Goal: Information Seeking & Learning: Learn about a topic

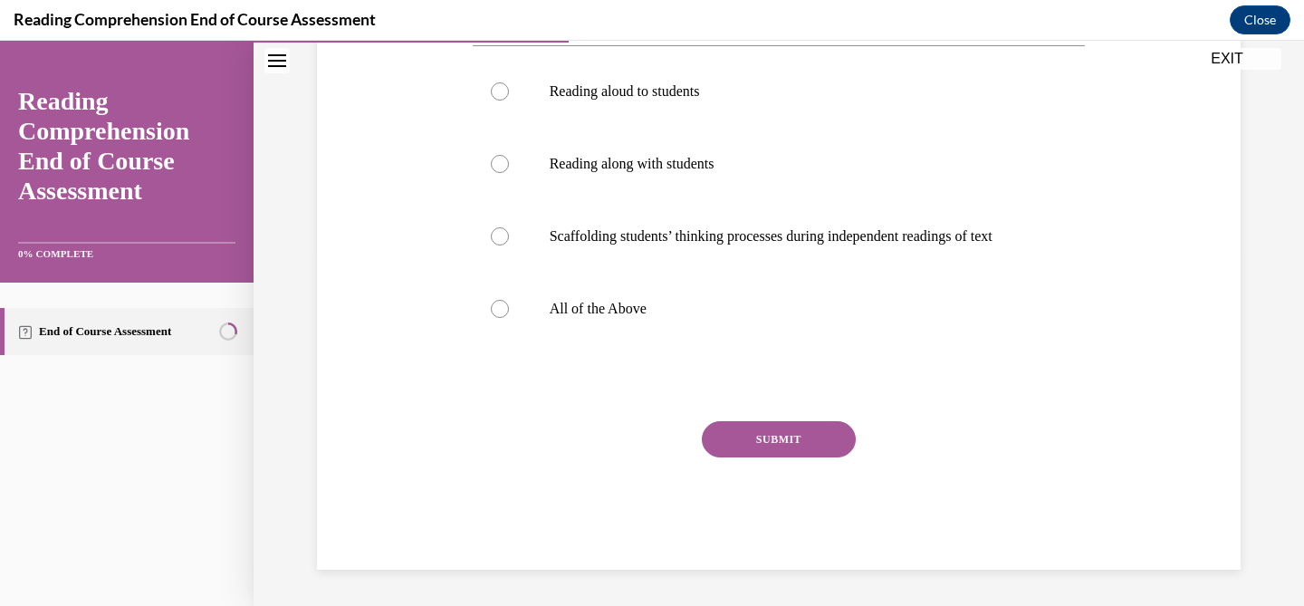
scroll to position [387, 0]
click at [1226, 50] on button "EXIT" at bounding box center [1226, 59] width 109 height 22
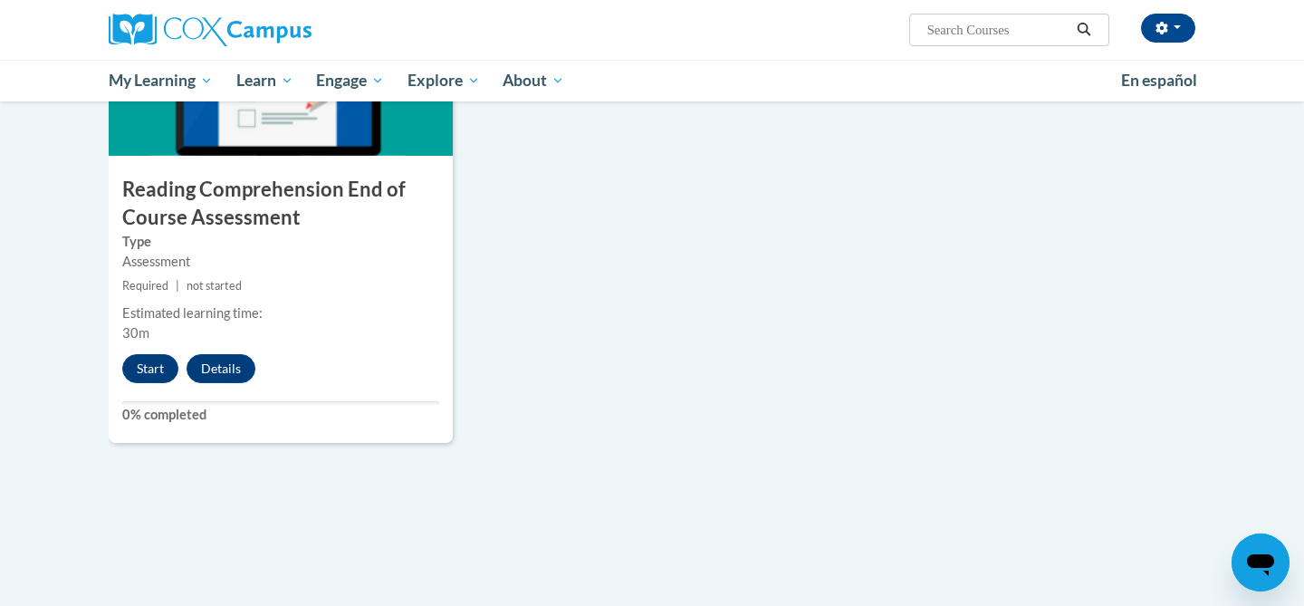
scroll to position [1363, 0]
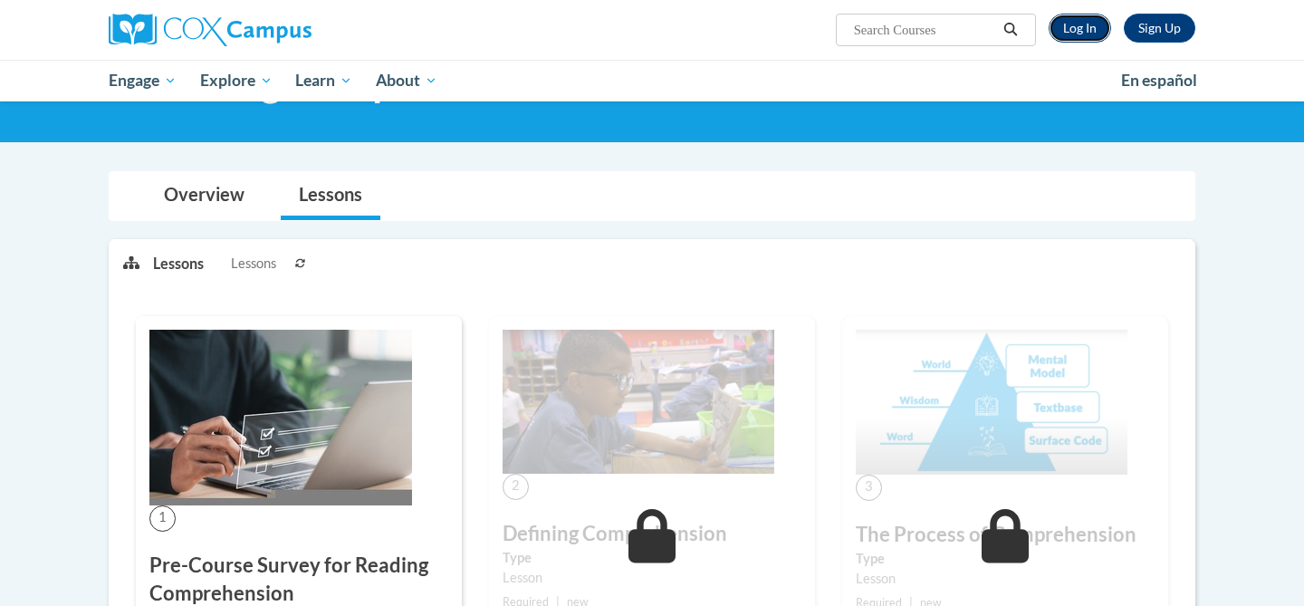
click at [1064, 30] on link "Log In" at bounding box center [1079, 28] width 62 height 29
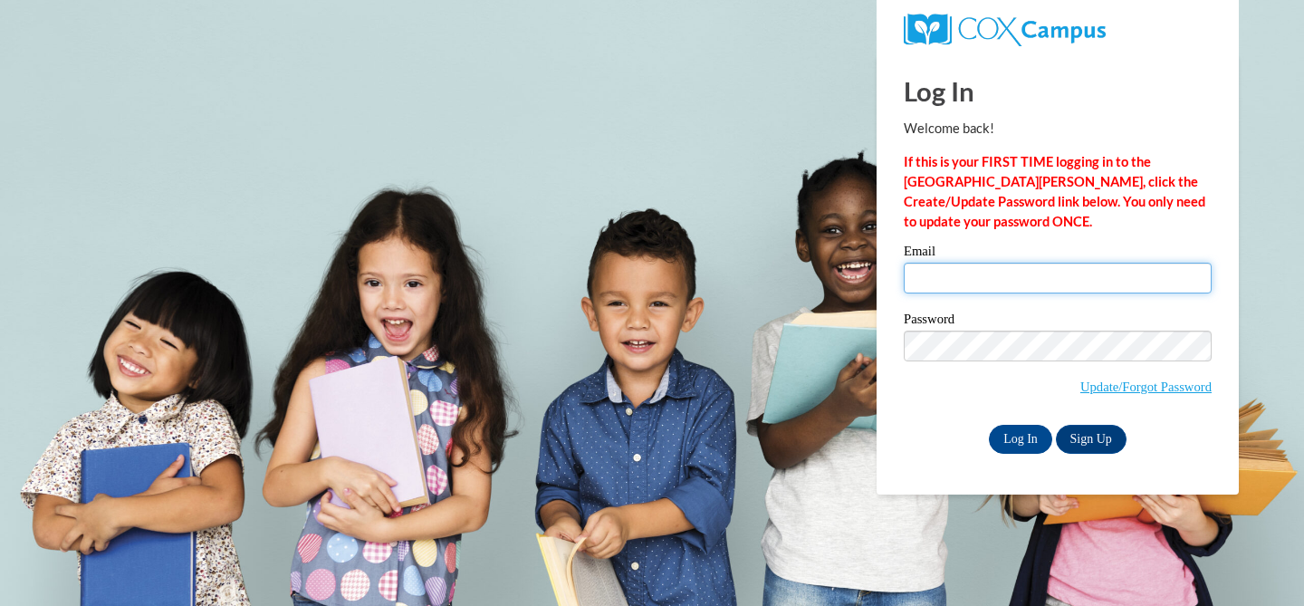
click at [933, 273] on input "Email" at bounding box center [1058, 278] width 308 height 31
type input "klbrown@waukesha.k12.wi.us"
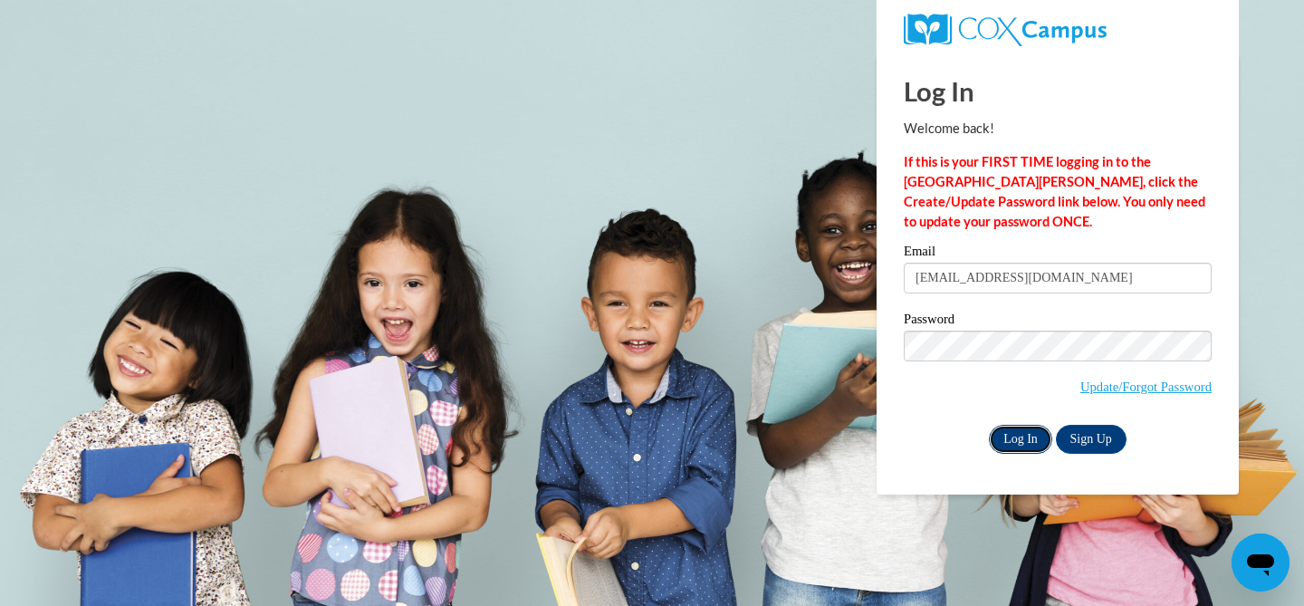
click at [1002, 437] on input "Log In" at bounding box center [1020, 439] width 63 height 29
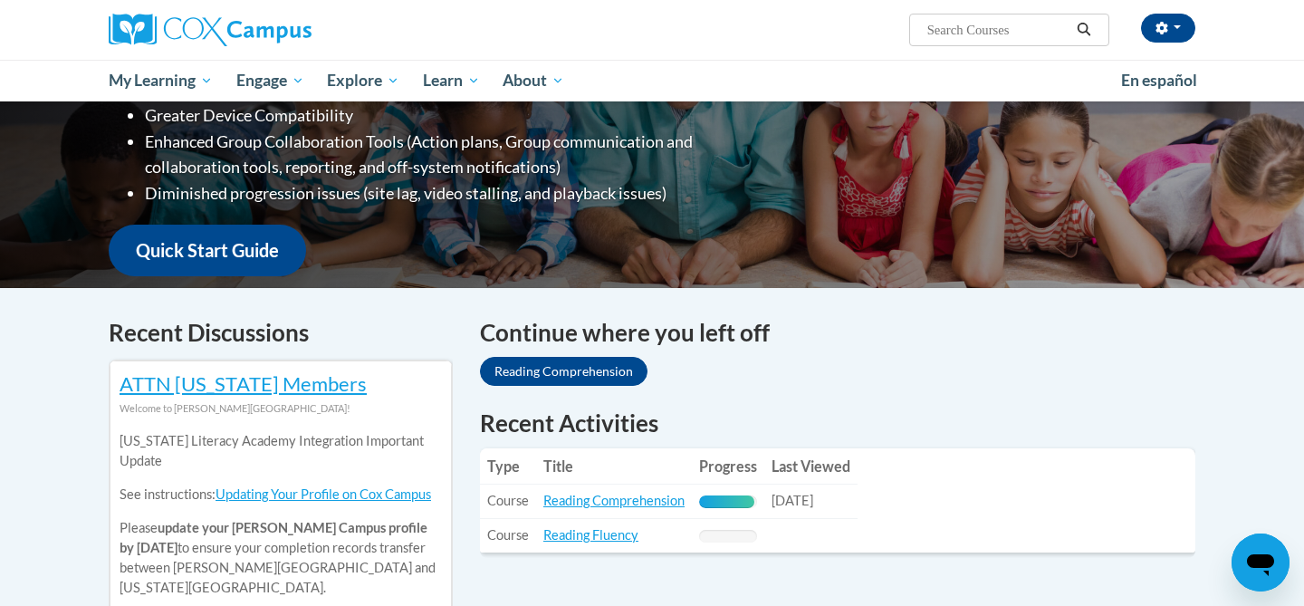
scroll to position [404, 0]
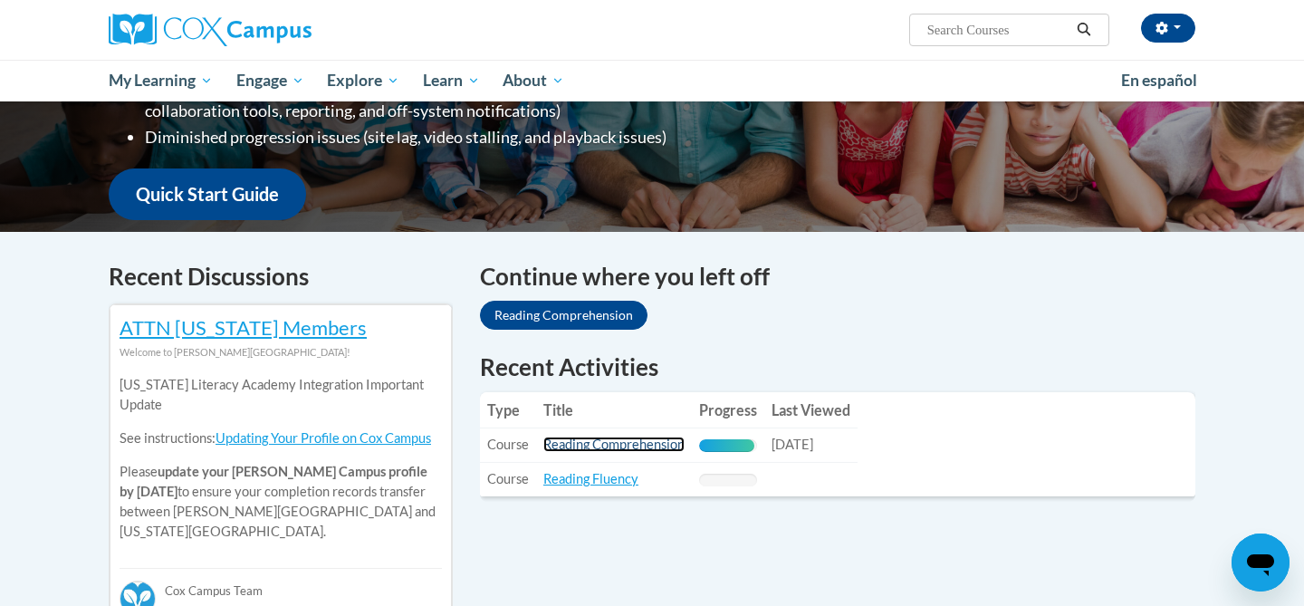
click at [562, 437] on link "Reading Comprehension" at bounding box center [613, 443] width 141 height 15
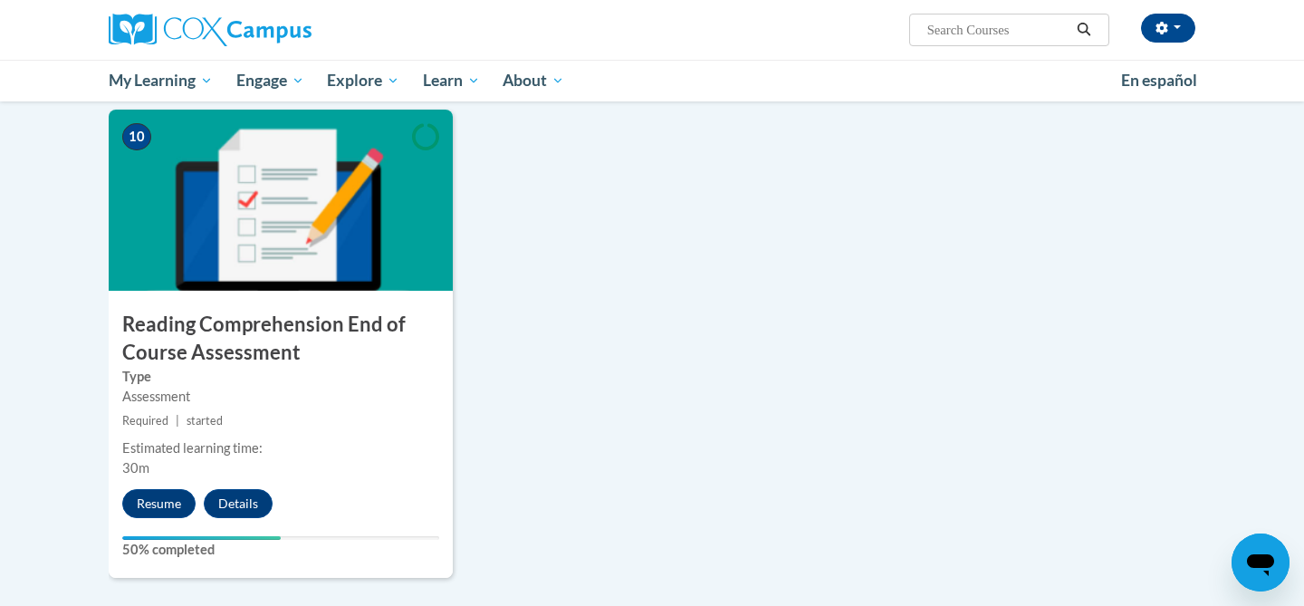
scroll to position [1853, 0]
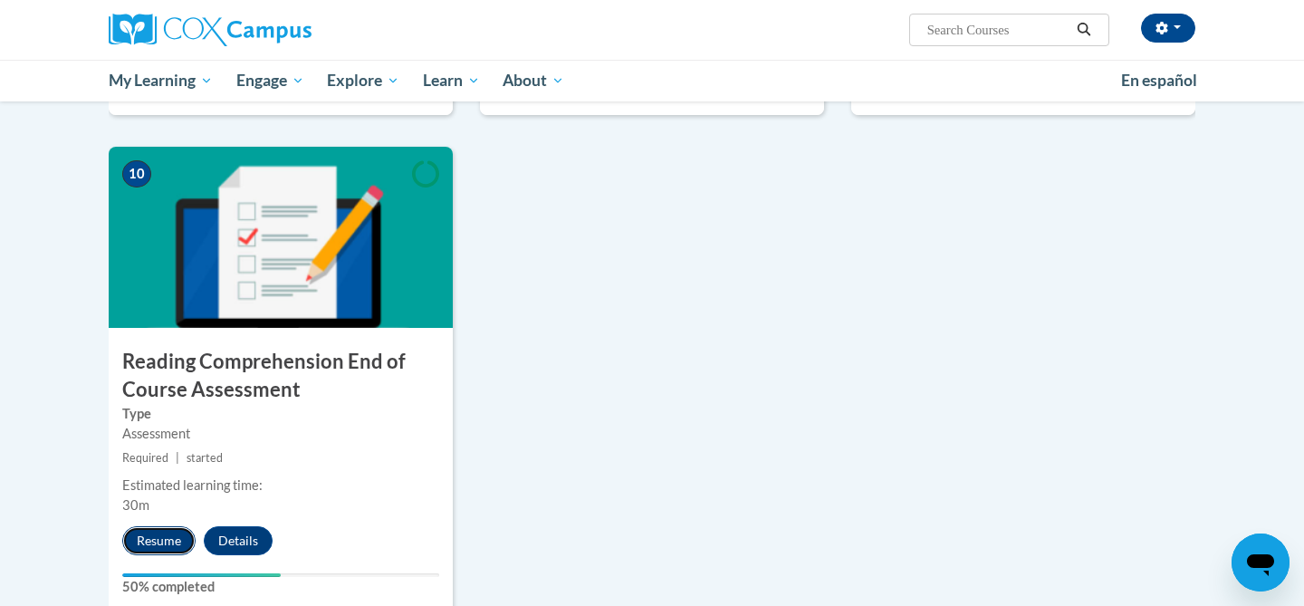
click at [149, 531] on button "Resume" at bounding box center [158, 540] width 73 height 29
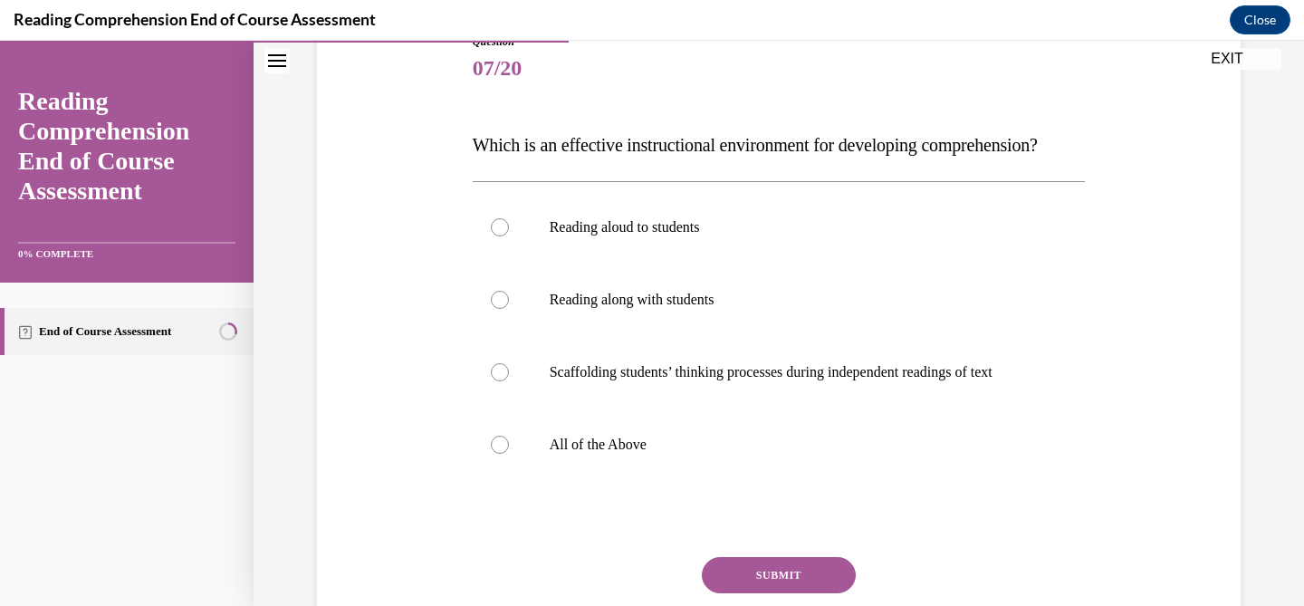
scroll to position [219, 0]
click at [528, 480] on label "All of the Above" at bounding box center [779, 443] width 613 height 72
click at [509, 453] on input "All of the Above" at bounding box center [500, 444] width 18 height 18
radio input "true"
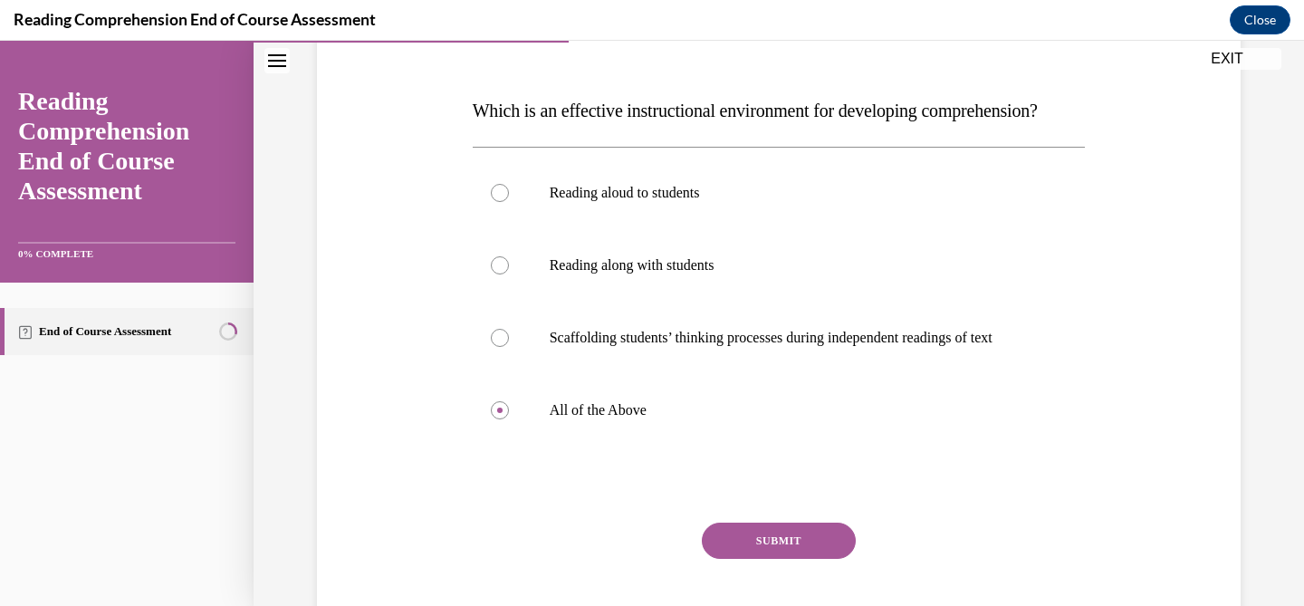
click at [763, 559] on button "SUBMIT" at bounding box center [779, 540] width 154 height 36
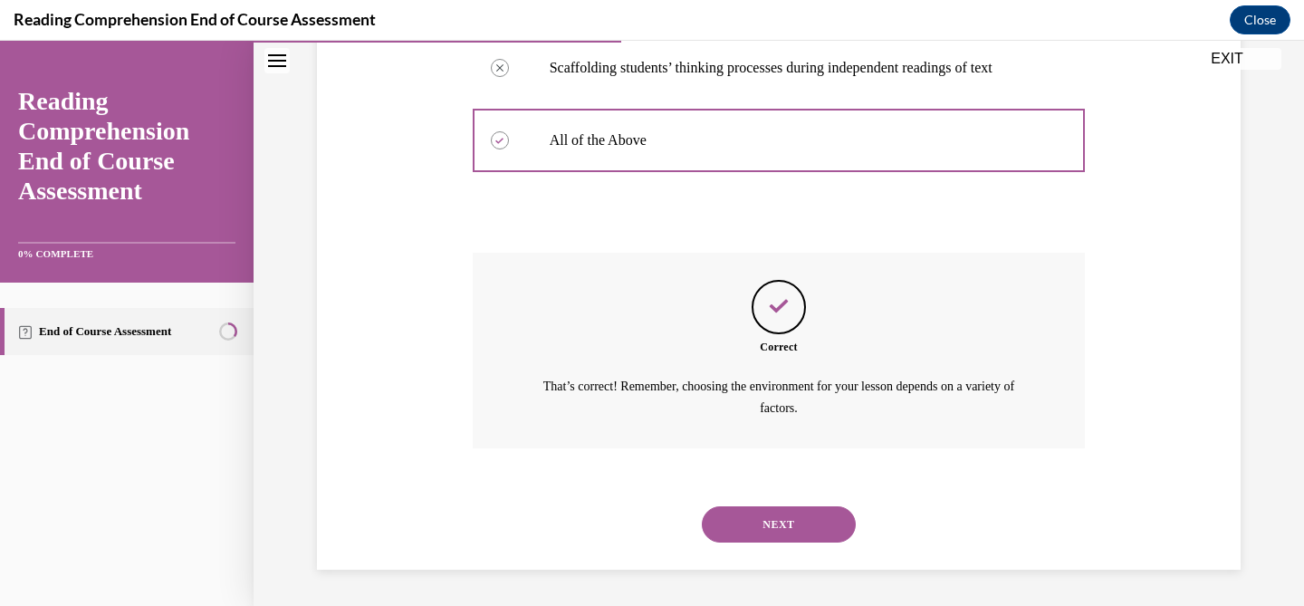
scroll to position [558, 0]
click at [744, 516] on button "NEXT" at bounding box center [779, 524] width 154 height 36
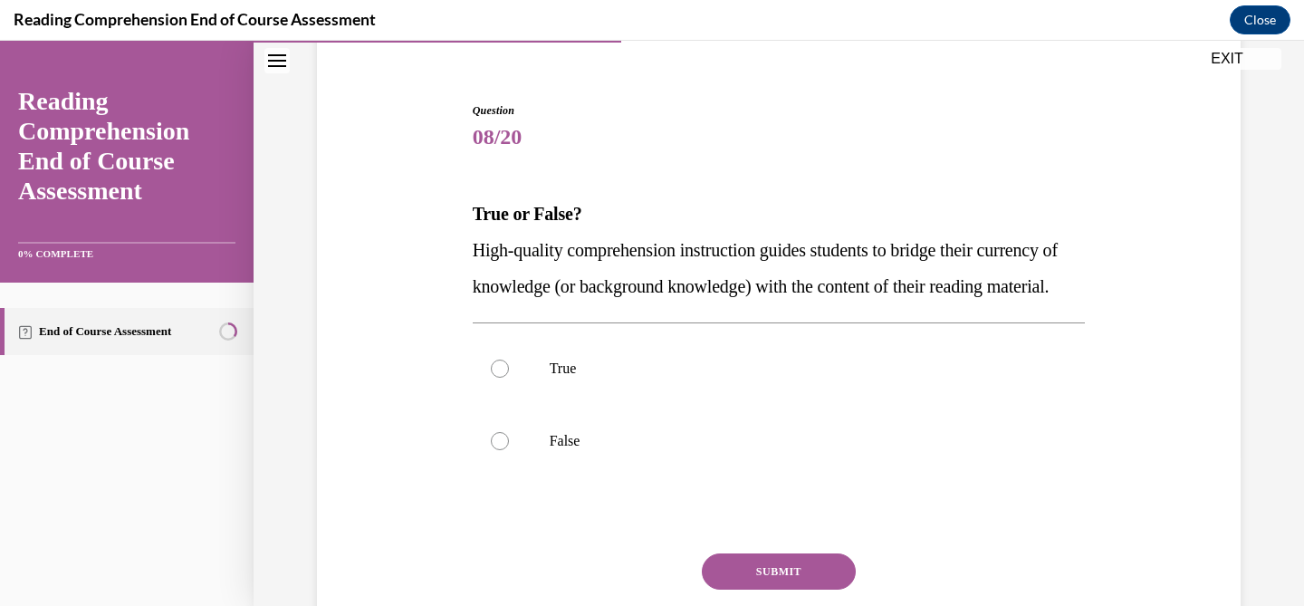
scroll to position [150, 0]
click at [649, 273] on p "High-quality comprehension instruction guides students to bridge their currency…" at bounding box center [779, 267] width 613 height 72
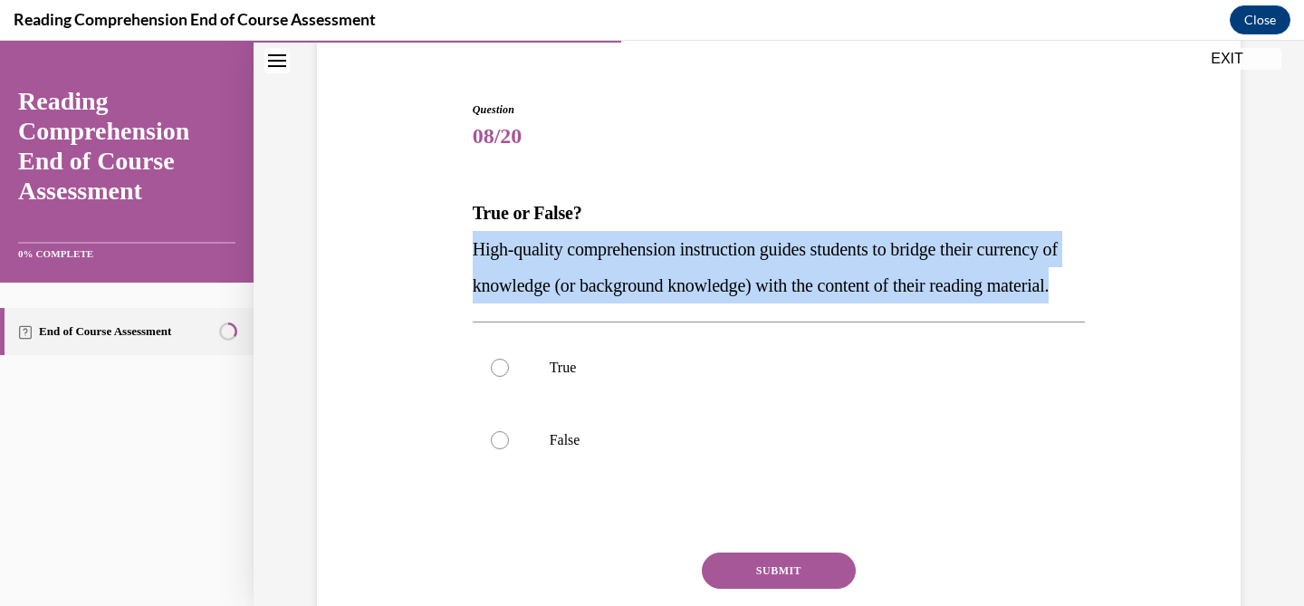
click at [649, 273] on p "High-quality comprehension instruction guides students to bridge their currency…" at bounding box center [779, 267] width 613 height 72
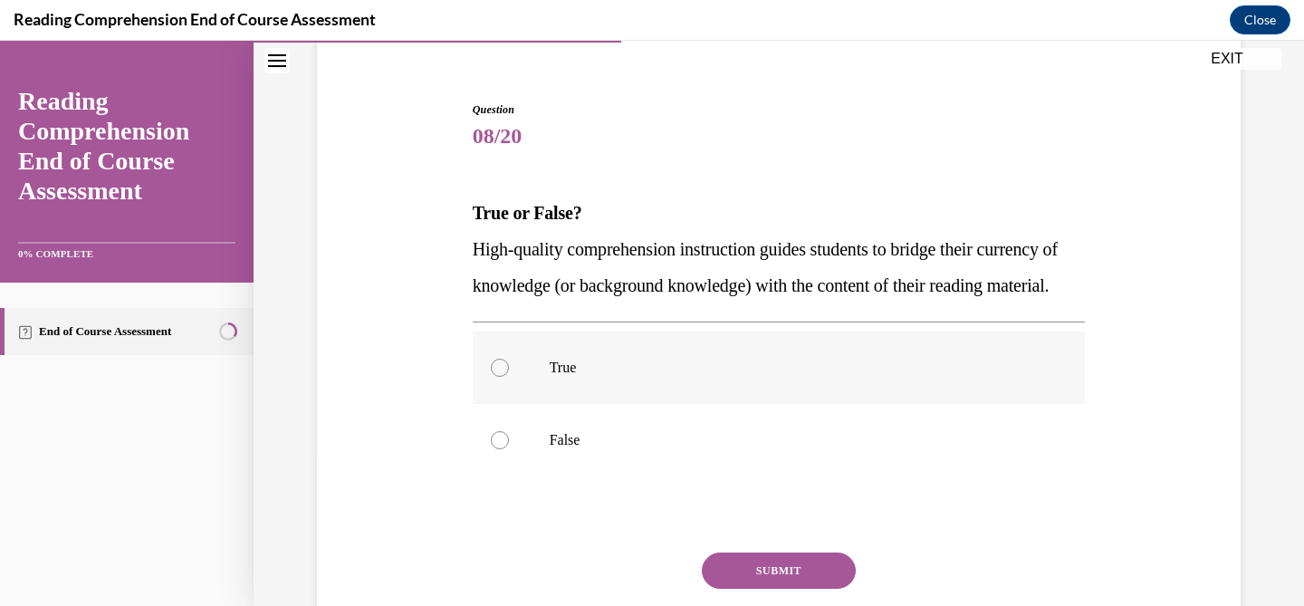
click at [575, 404] on label "True" at bounding box center [779, 367] width 613 height 72
click at [509, 377] on input "True" at bounding box center [500, 368] width 18 height 18
radio input "true"
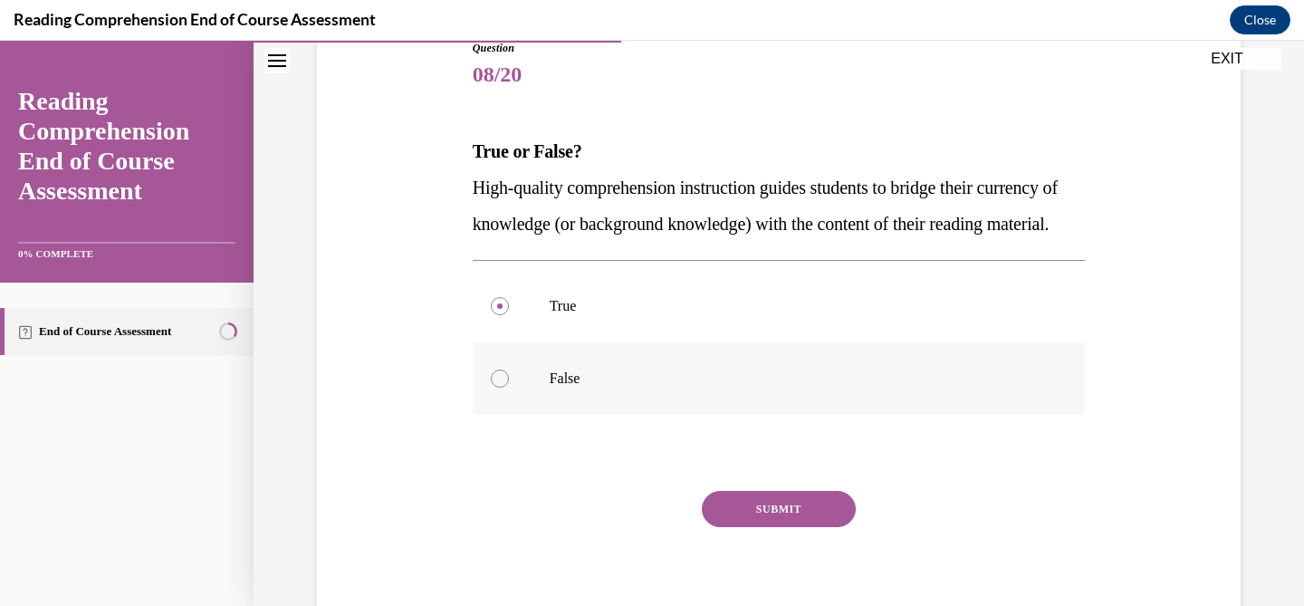
scroll to position [225, 0]
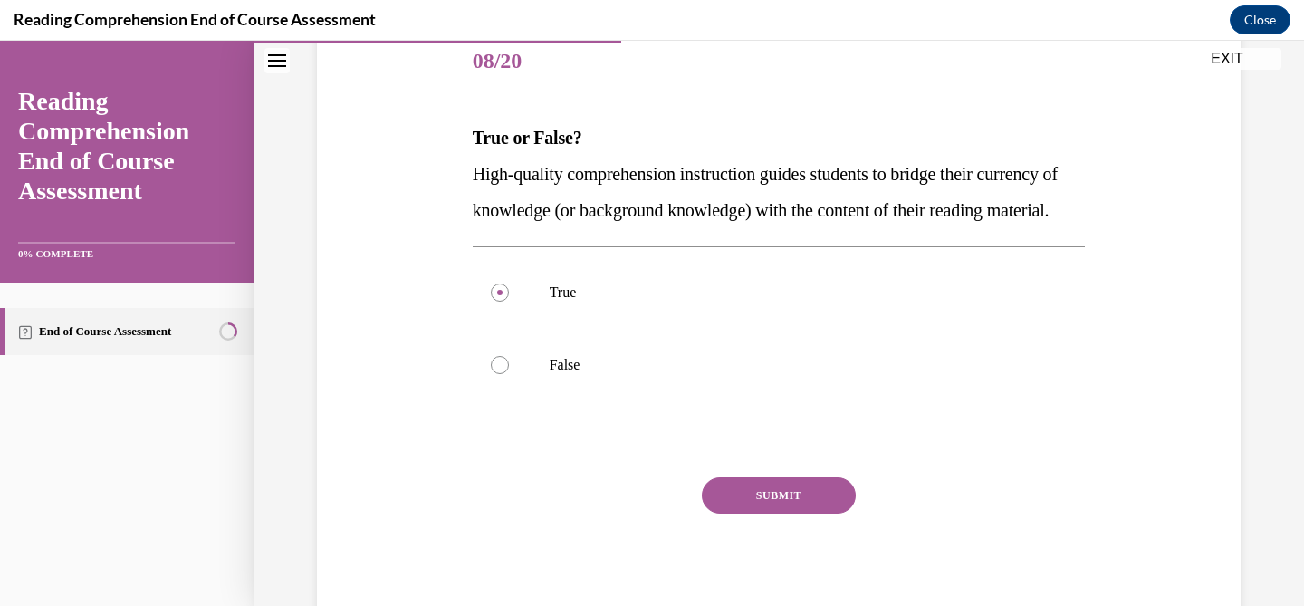
click at [776, 513] on button "SUBMIT" at bounding box center [779, 495] width 154 height 36
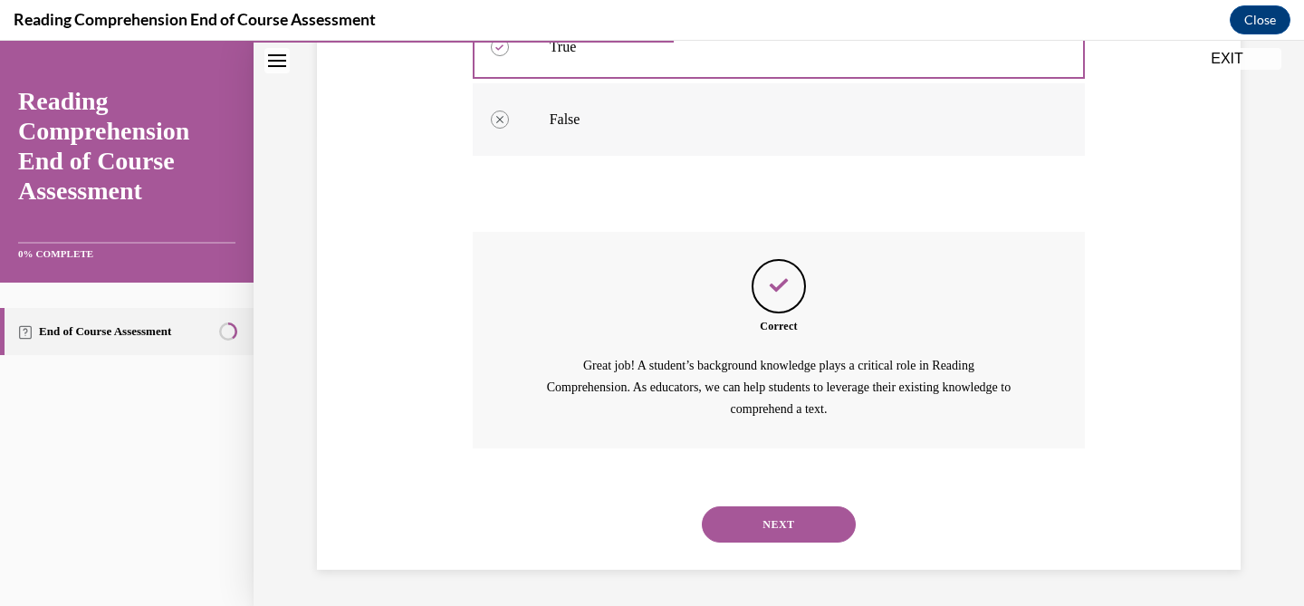
scroll to position [507, 0]
click at [751, 531] on button "NEXT" at bounding box center [779, 524] width 154 height 36
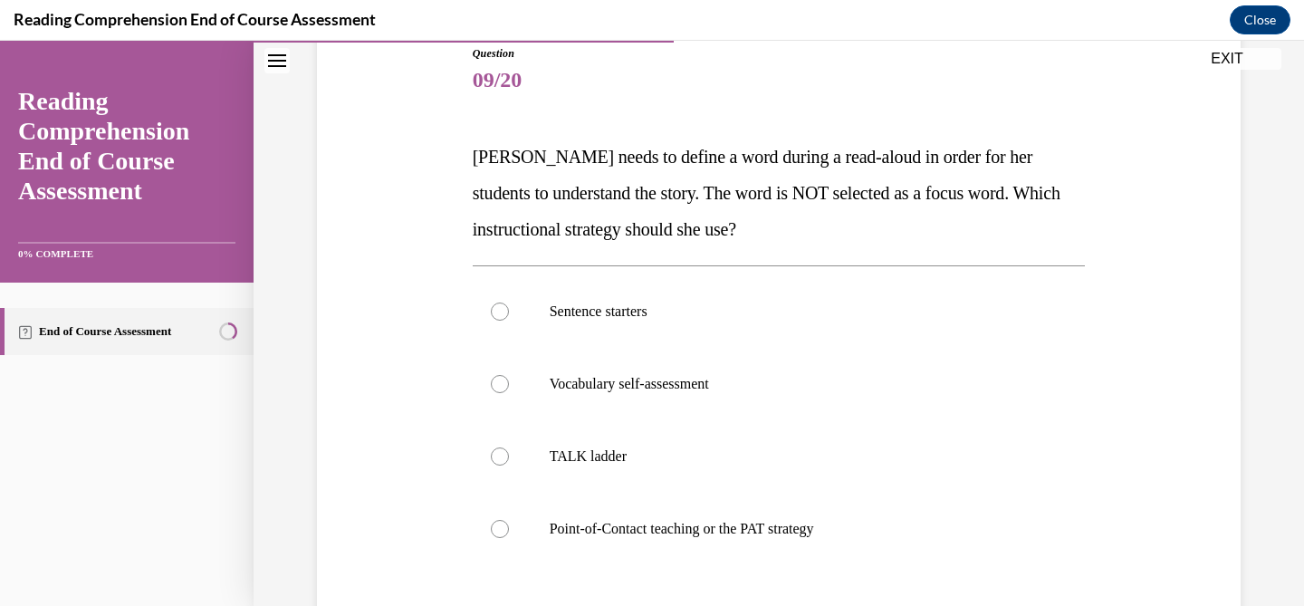
scroll to position [203, 0]
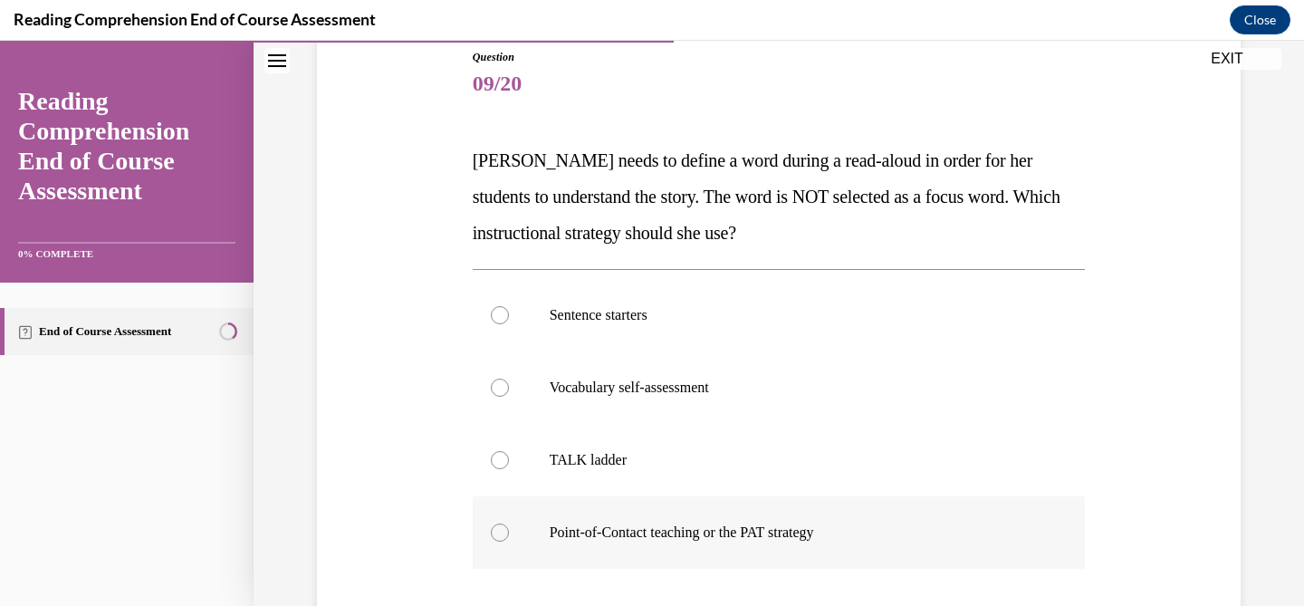
click at [658, 533] on p "Point-of-Contact teaching or the PAT strategy" at bounding box center [795, 532] width 491 height 18
click at [509, 533] on input "Point-of-Contact teaching or the PAT strategy" at bounding box center [500, 532] width 18 height 18
radio input "true"
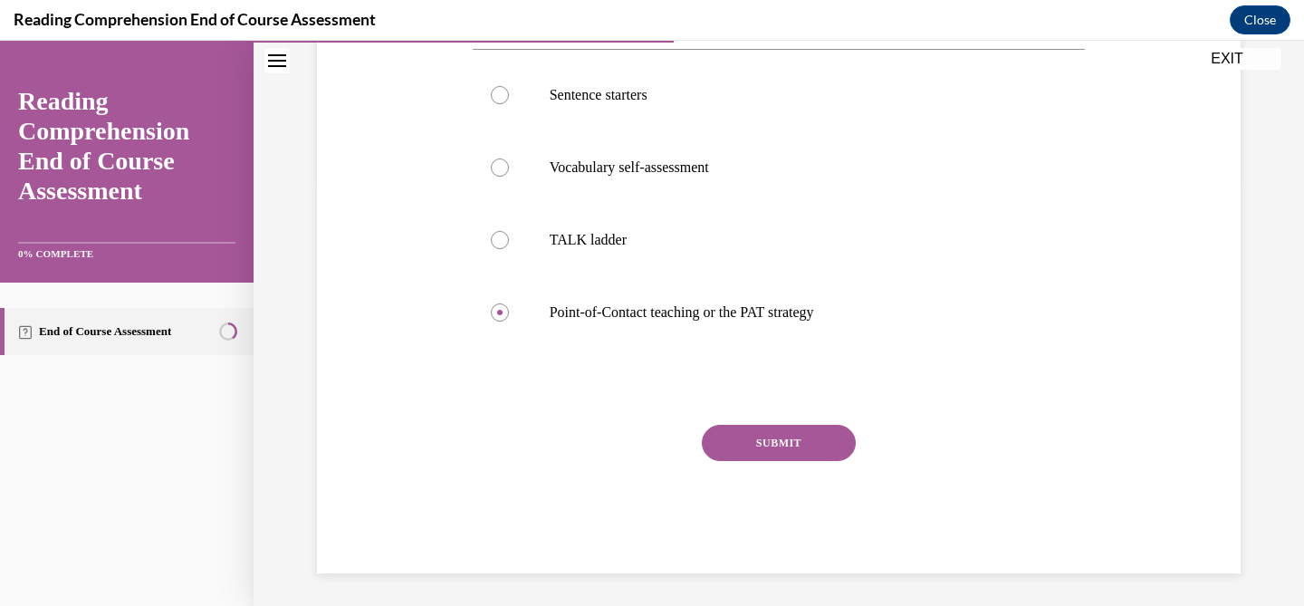
click at [808, 414] on div "Question 09/20 Mrs. Ivie needs to define a word during a read-aloud in order fo…" at bounding box center [779, 201] width 613 height 744
click at [799, 440] on button "SUBMIT" at bounding box center [779, 443] width 154 height 36
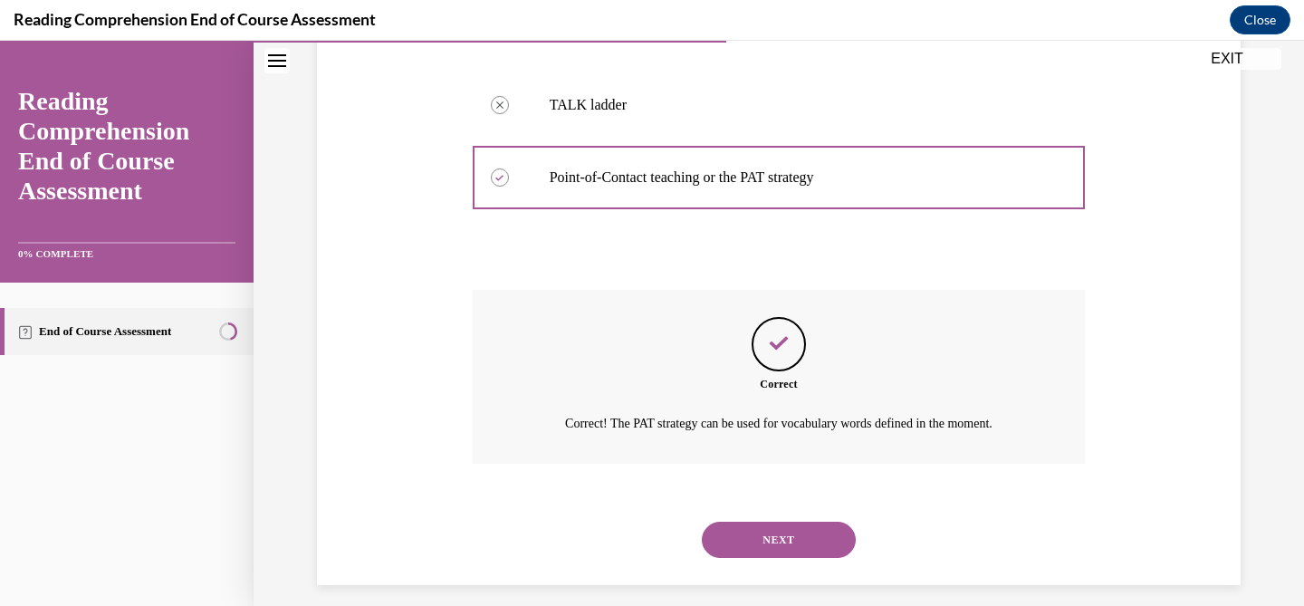
scroll to position [573, 0]
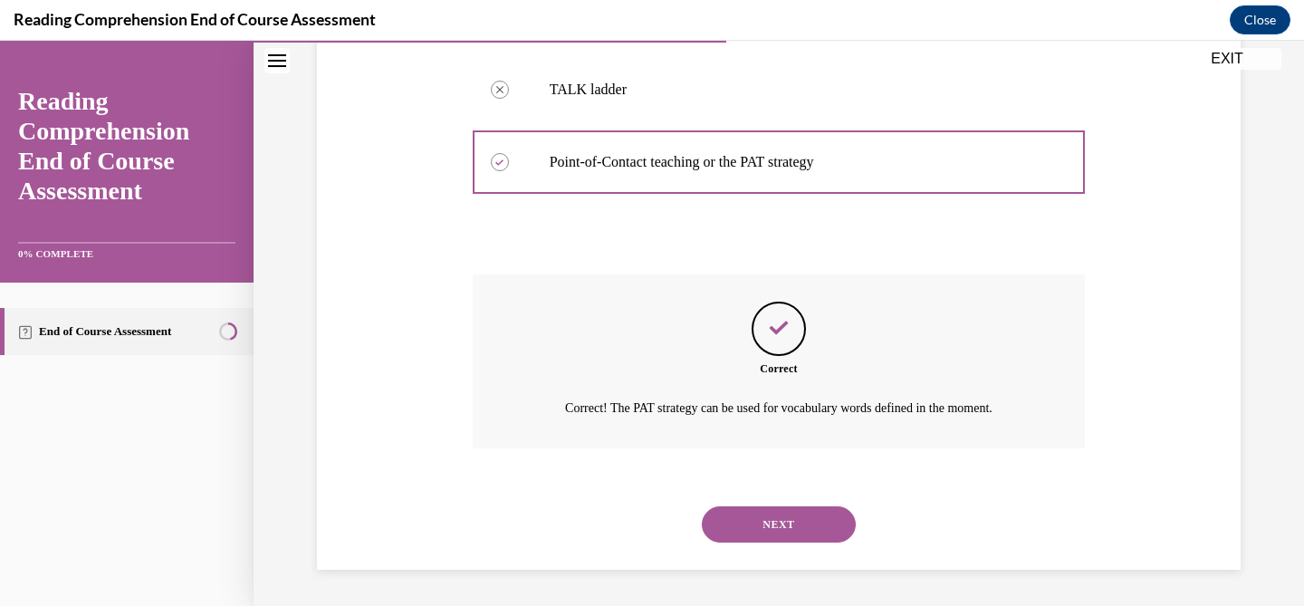
click at [789, 521] on button "NEXT" at bounding box center [779, 524] width 154 height 36
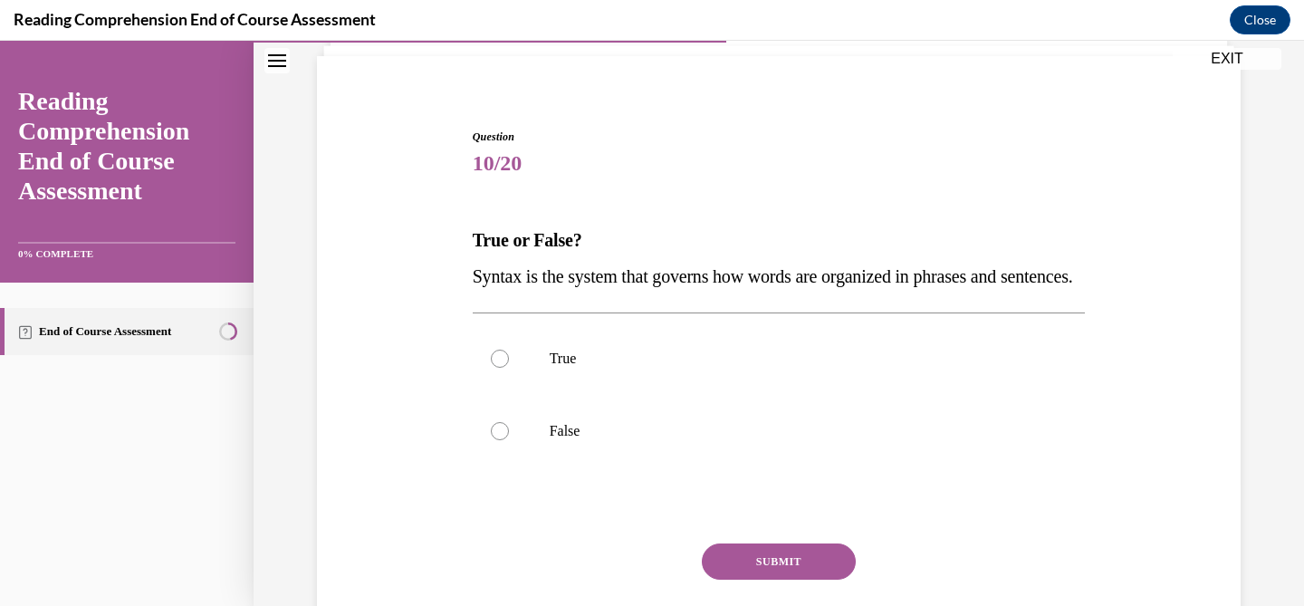
scroll to position [129, 0]
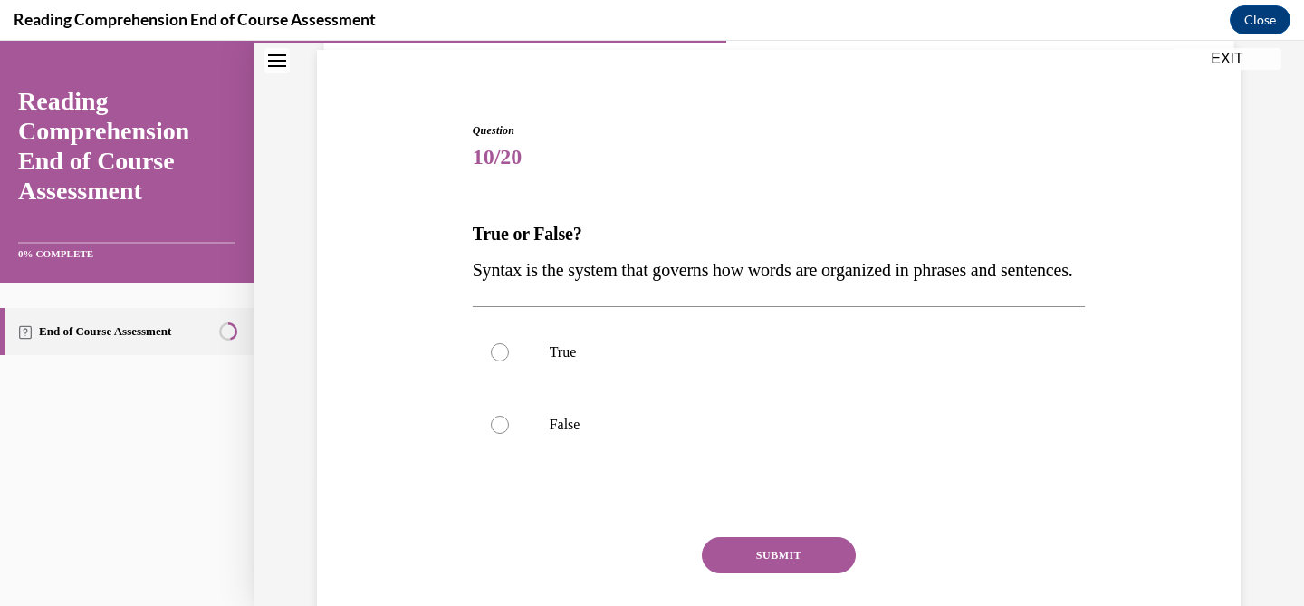
drag, startPoint x: 562, startPoint y: 312, endPoint x: 418, endPoint y: 273, distance: 149.1
click at [418, 273] on div "Question 10/20 True or False? Syntax is the system that governs how words are o…" at bounding box center [778, 376] width 933 height 617
click at [493, 272] on span "Syntax is the system that governs how words are organized in phrases and senten…" at bounding box center [773, 270] width 600 height 20
copy span "Syntax"
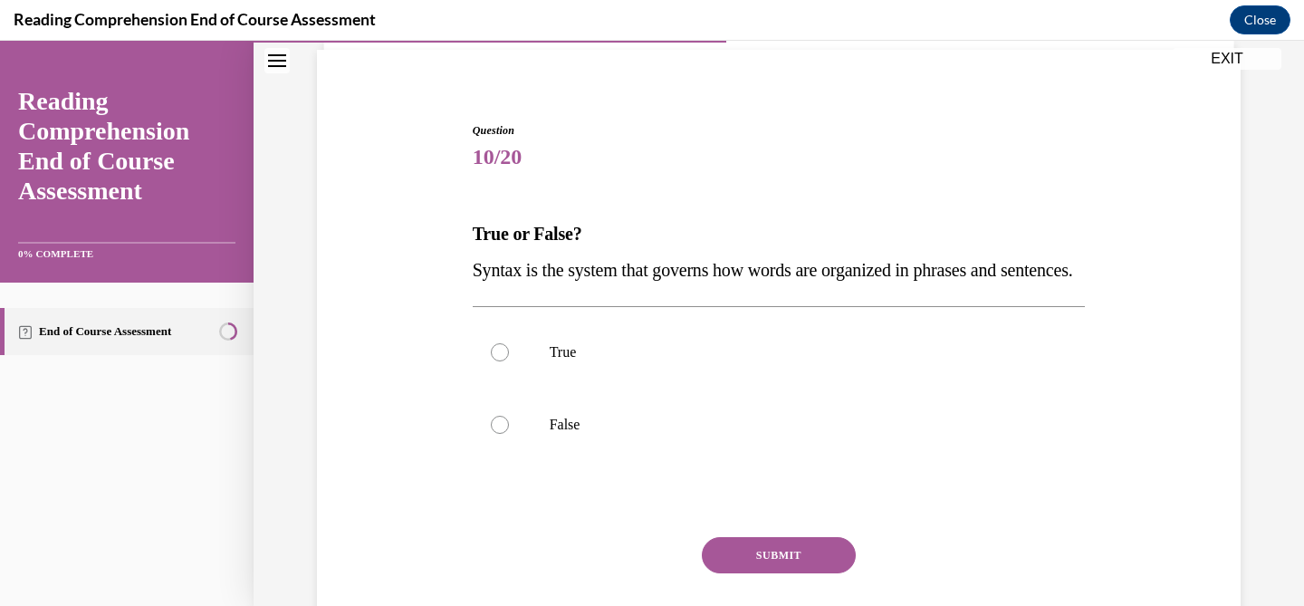
click at [637, 288] on p "Syntax is the system that governs how words are organized in phrases and senten…" at bounding box center [779, 270] width 613 height 36
click at [547, 381] on label "True" at bounding box center [779, 352] width 613 height 72
click at [509, 361] on input "True" at bounding box center [500, 352] width 18 height 18
radio input "true"
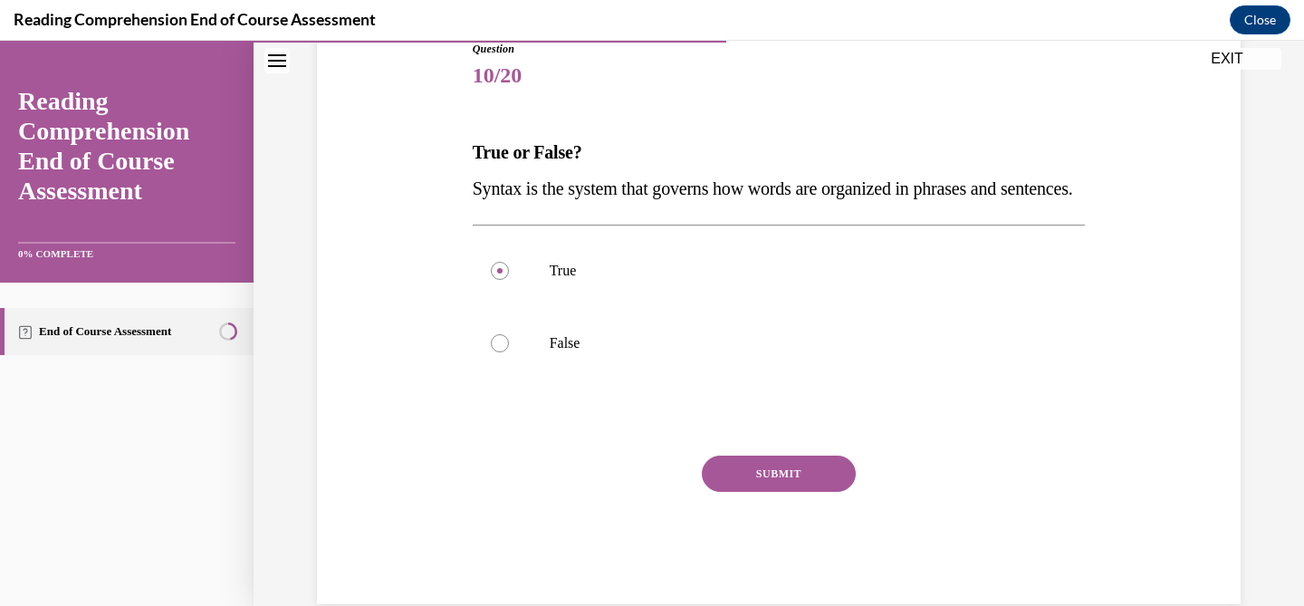
drag, startPoint x: 803, startPoint y: 514, endPoint x: 795, endPoint y: 509, distance: 9.8
click at [803, 492] on button "SUBMIT" at bounding box center [779, 473] width 154 height 36
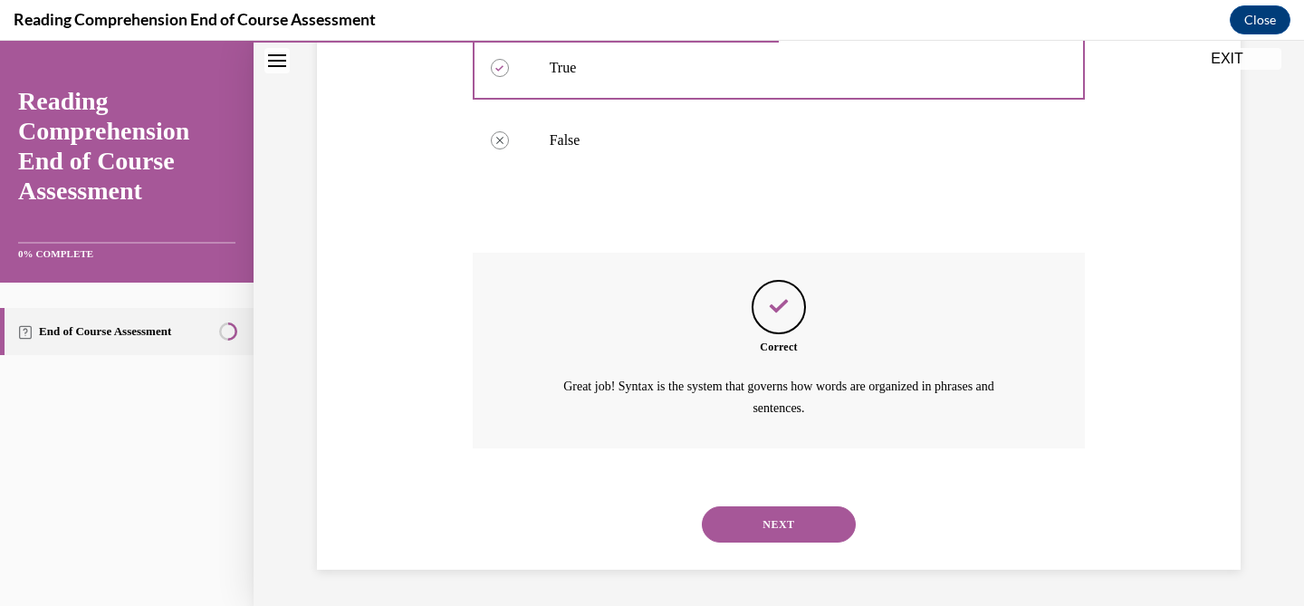
scroll to position [449, 0]
click at [775, 512] on button "NEXT" at bounding box center [779, 524] width 154 height 36
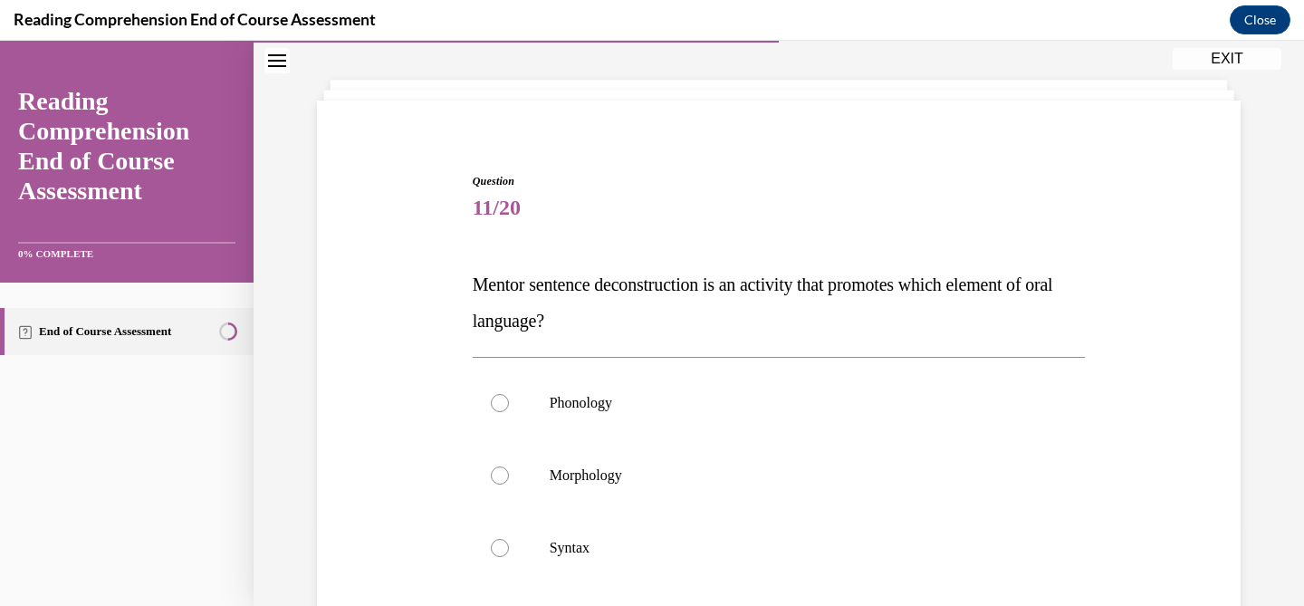
scroll to position [80, 0]
click at [649, 286] on span "Mentor sentence deconstruction is an activity that promotes which element of or…" at bounding box center [763, 301] width 580 height 56
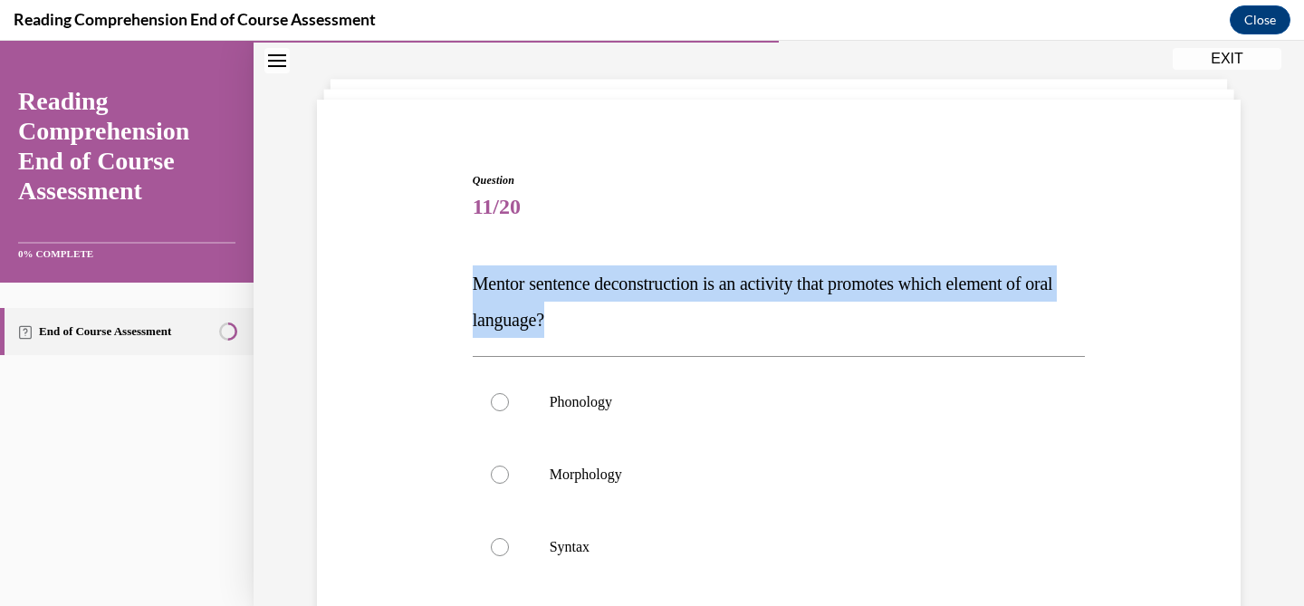
click at [649, 286] on span "Mentor sentence deconstruction is an activity that promotes which element of or…" at bounding box center [763, 301] width 580 height 56
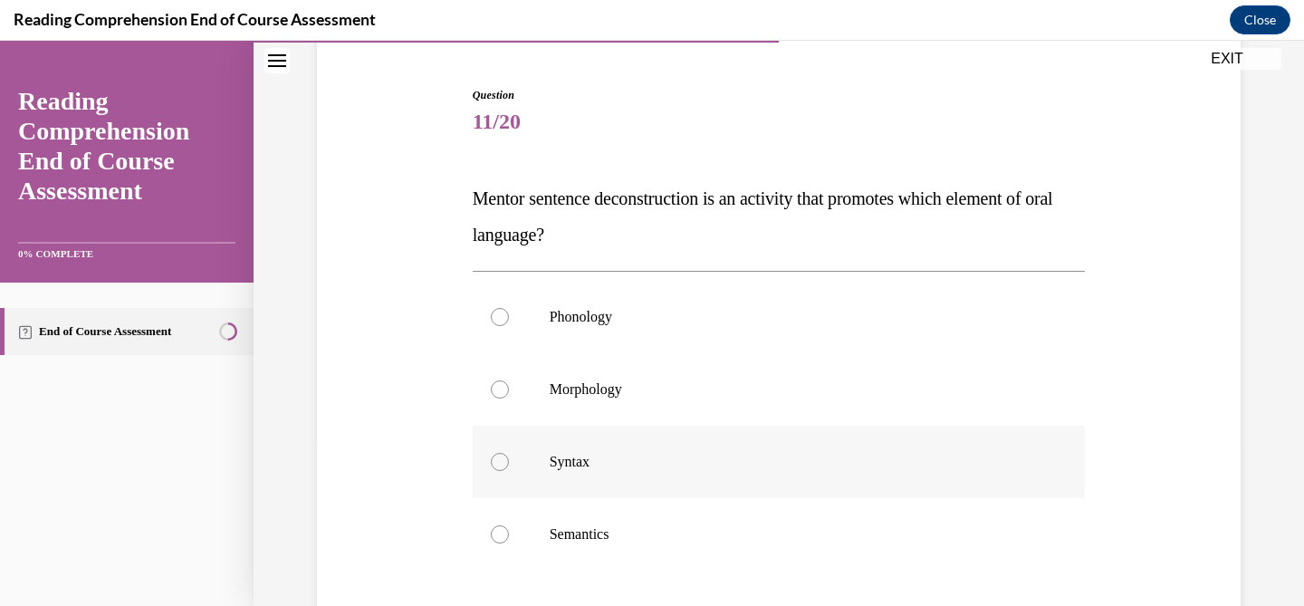
click at [556, 471] on label "Syntax" at bounding box center [779, 462] width 613 height 72
click at [509, 471] on input "Syntax" at bounding box center [500, 462] width 18 height 18
radio input "true"
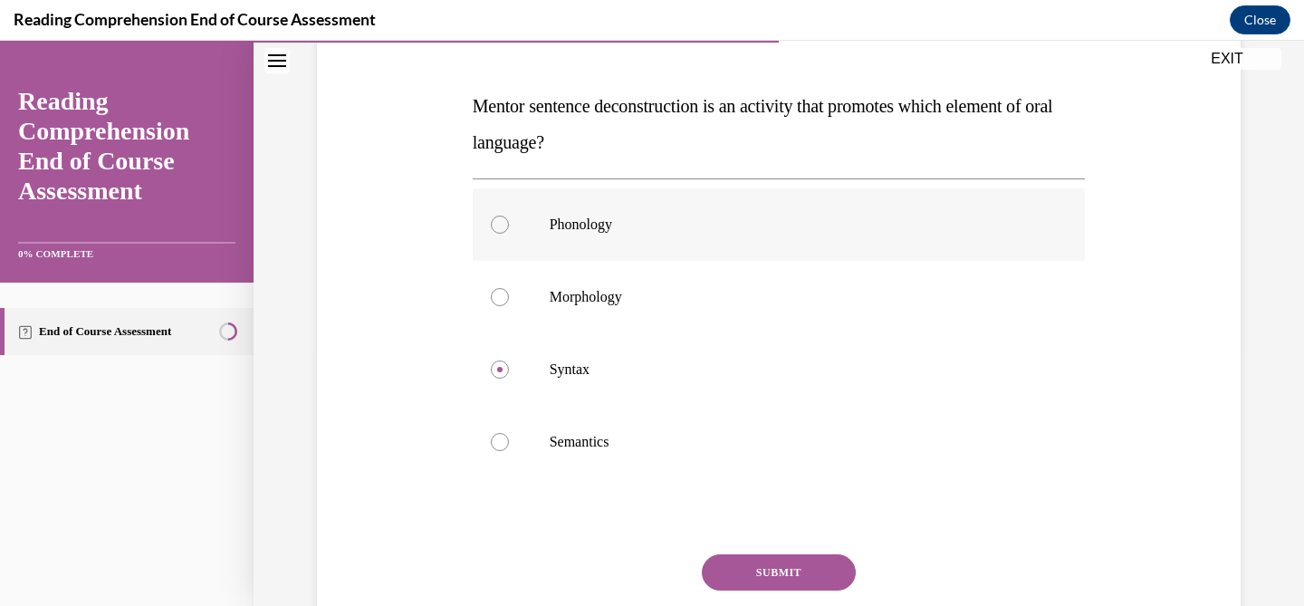
scroll to position [258, 0]
click at [771, 597] on div "SUBMIT" at bounding box center [779, 598] width 613 height 91
click at [774, 581] on button "SUBMIT" at bounding box center [779, 571] width 154 height 36
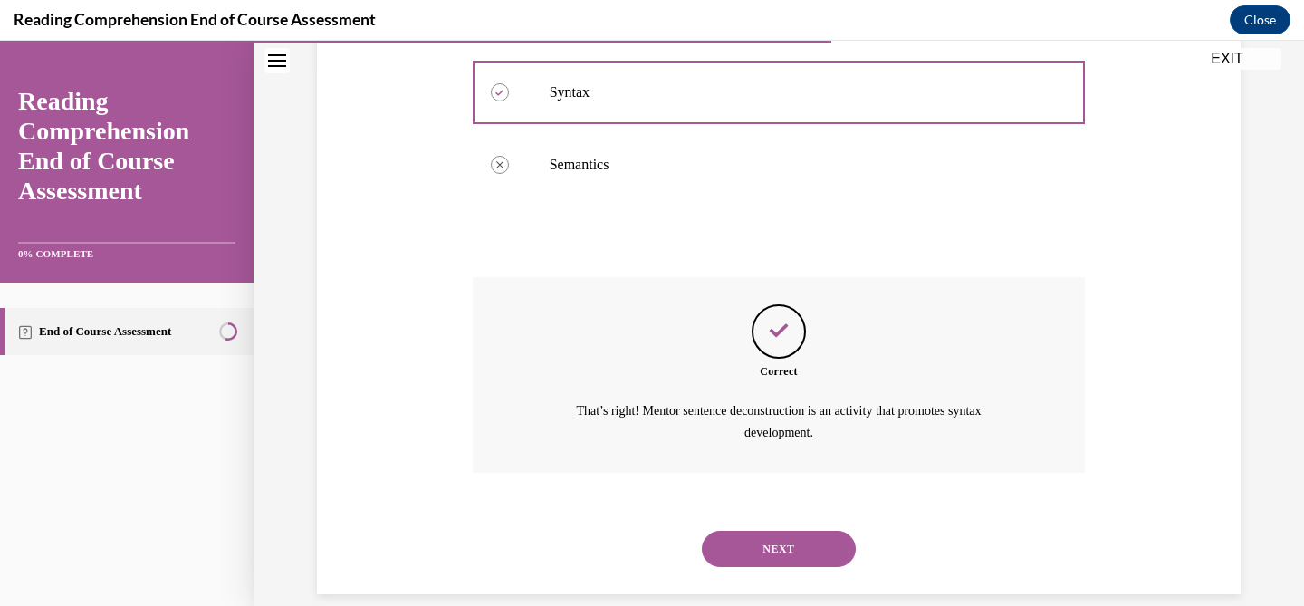
scroll to position [558, 0]
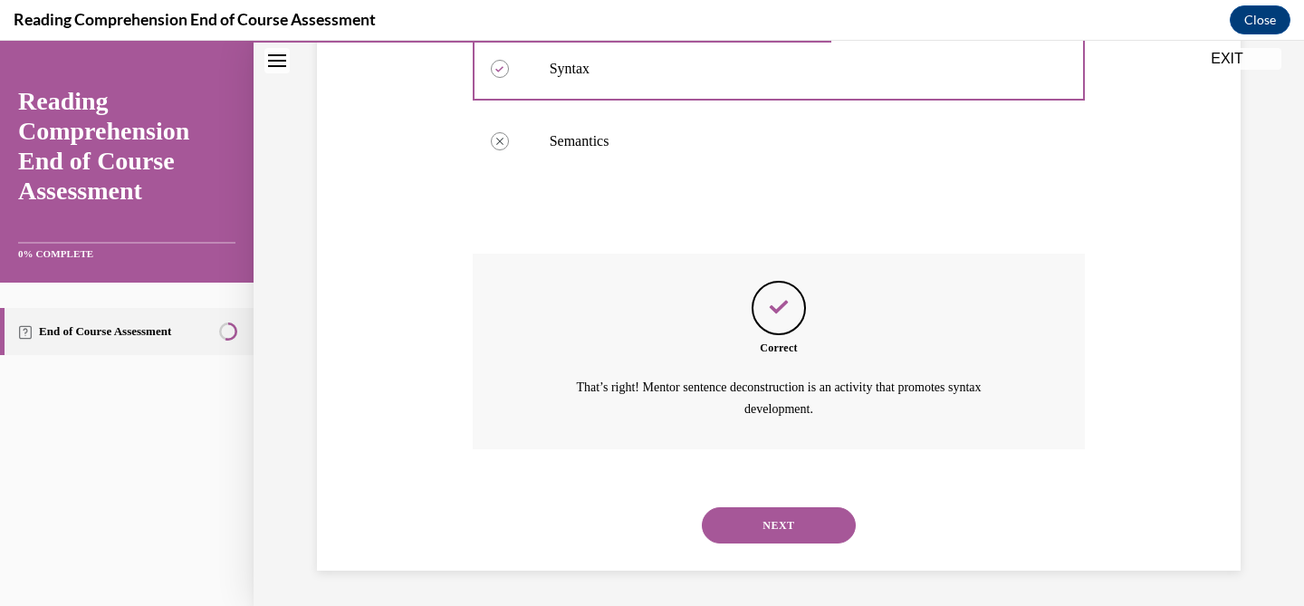
click at [771, 519] on button "NEXT" at bounding box center [779, 525] width 154 height 36
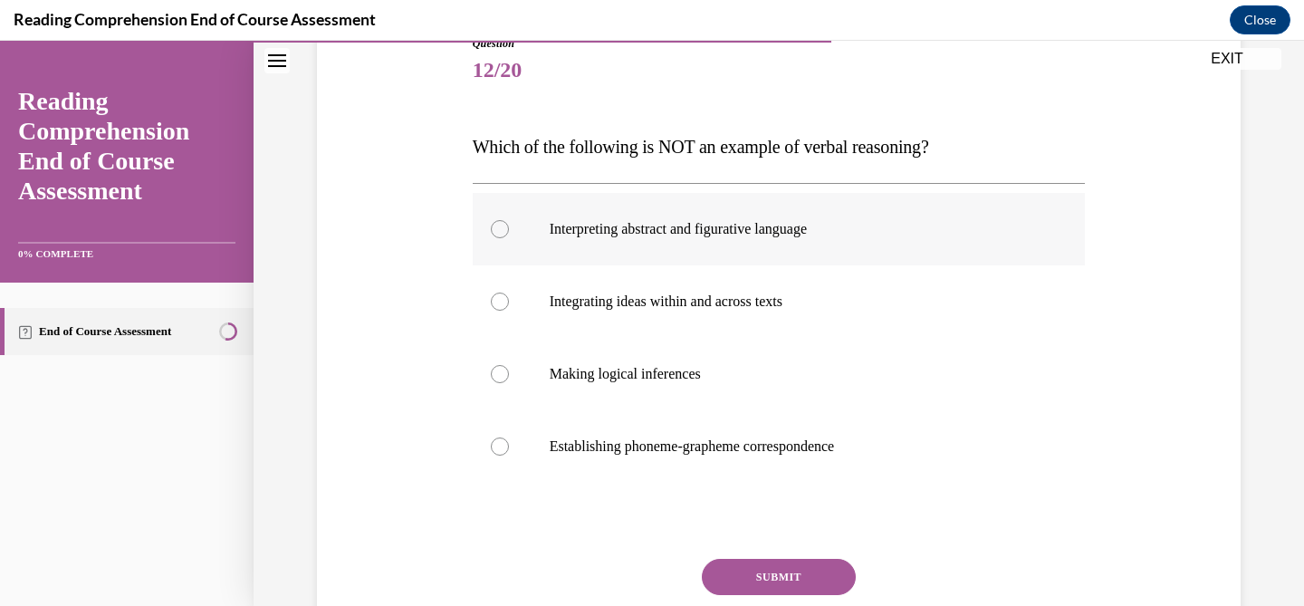
scroll to position [217, 0]
click at [643, 433] on label "Establishing phoneme-grapheme correspondence" at bounding box center [779, 445] width 613 height 72
click at [509, 436] on input "Establishing phoneme-grapheme correspondence" at bounding box center [500, 445] width 18 height 18
radio input "true"
click at [750, 572] on button "SUBMIT" at bounding box center [779, 576] width 154 height 36
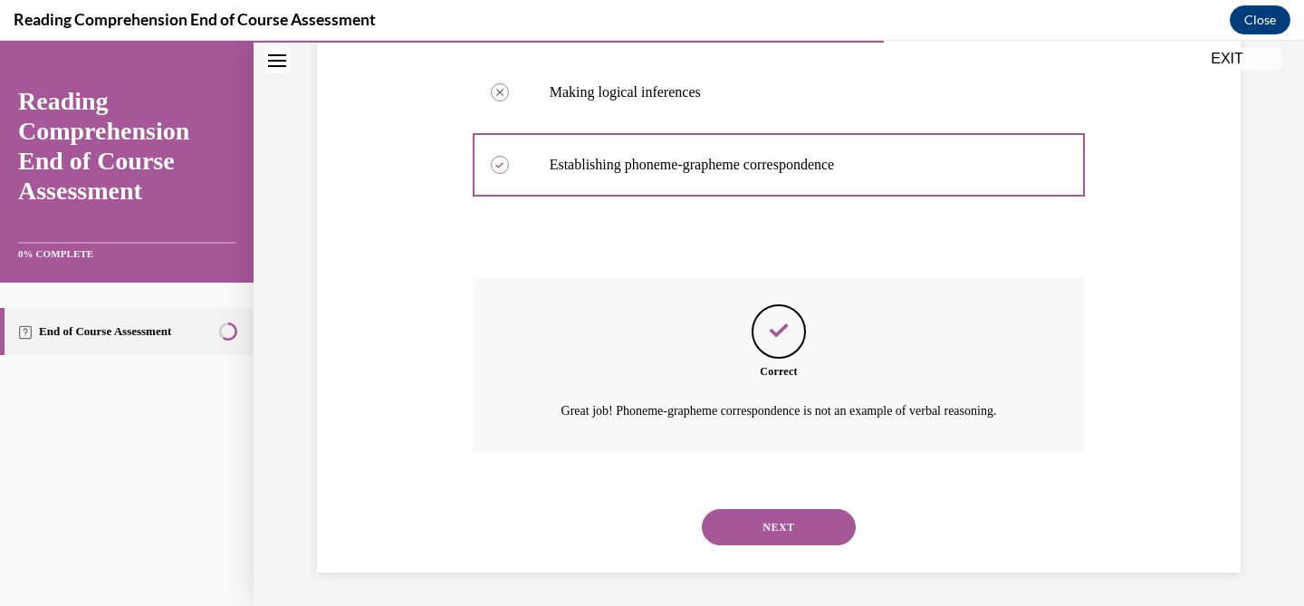
scroll to position [501, 0]
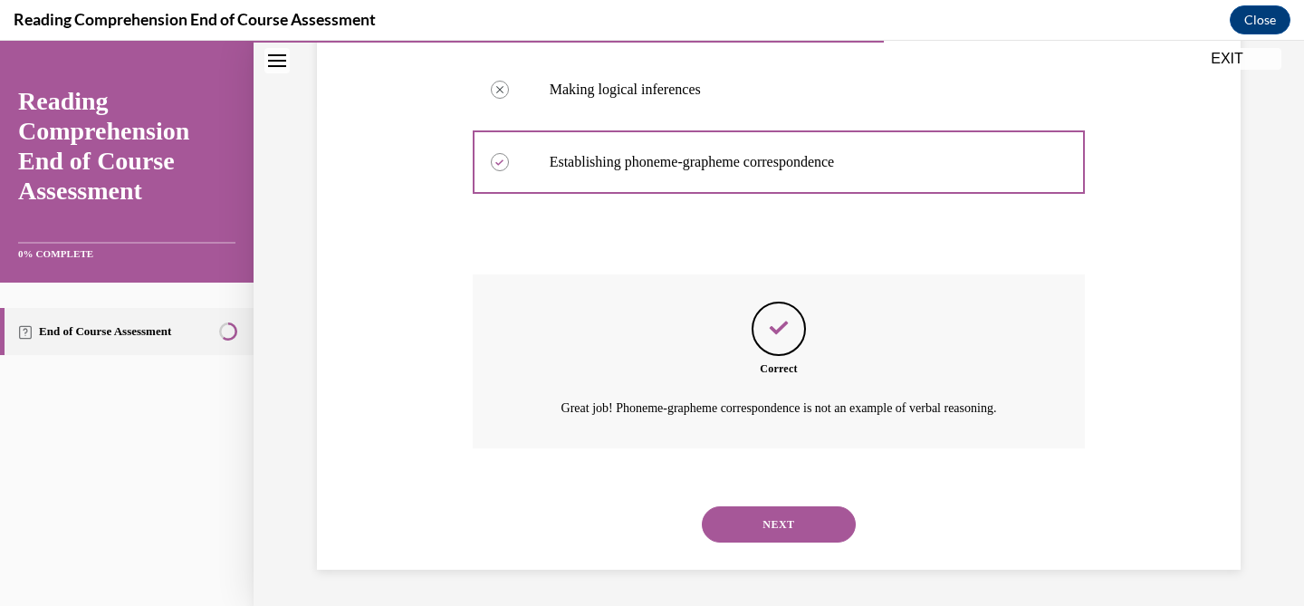
click at [748, 521] on button "NEXT" at bounding box center [779, 524] width 154 height 36
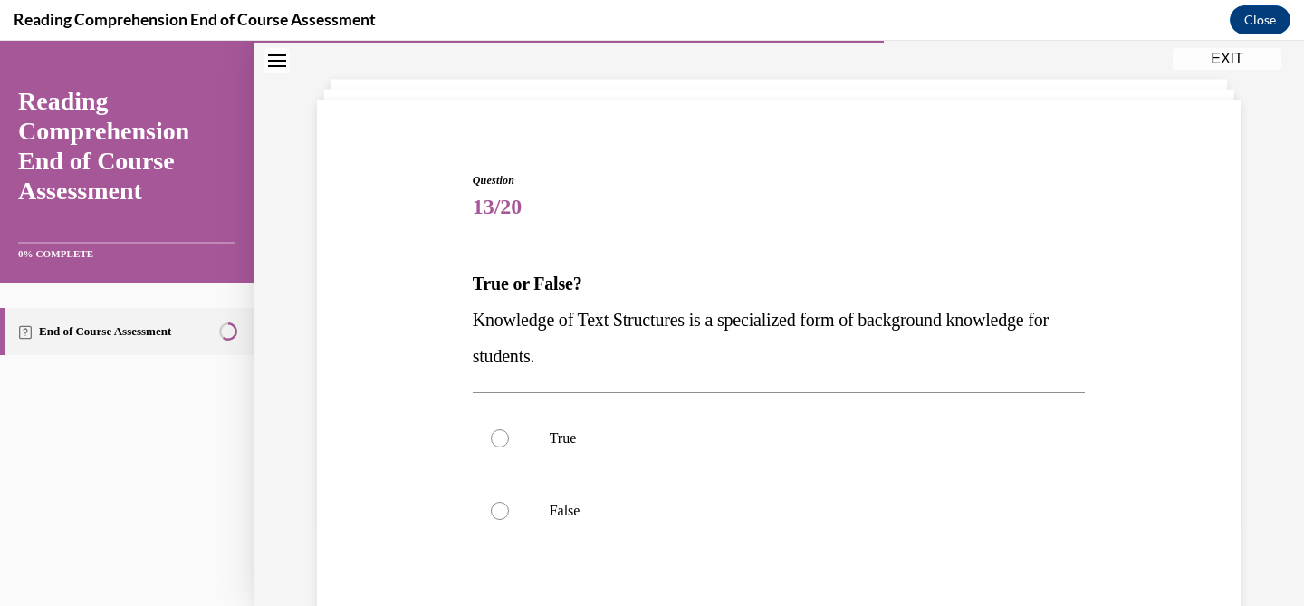
scroll to position [111, 0]
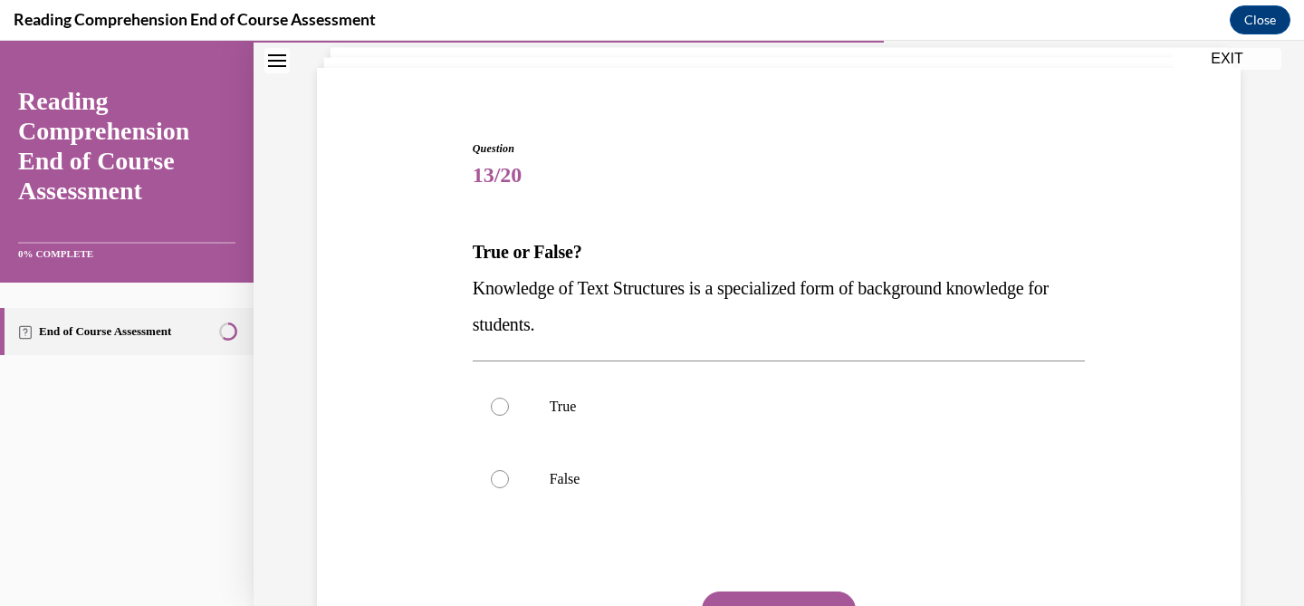
click at [469, 284] on div "Question 13/20 True or False? Knowledge of Text Structures is a specialized for…" at bounding box center [779, 426] width 622 height 627
click at [607, 325] on p "Knowledge of Text Structures is a specialized form of background knowledge for …" at bounding box center [779, 306] width 613 height 72
click at [565, 378] on label "True" at bounding box center [779, 406] width 613 height 72
click at [509, 397] on input "True" at bounding box center [500, 406] width 18 height 18
radio input "true"
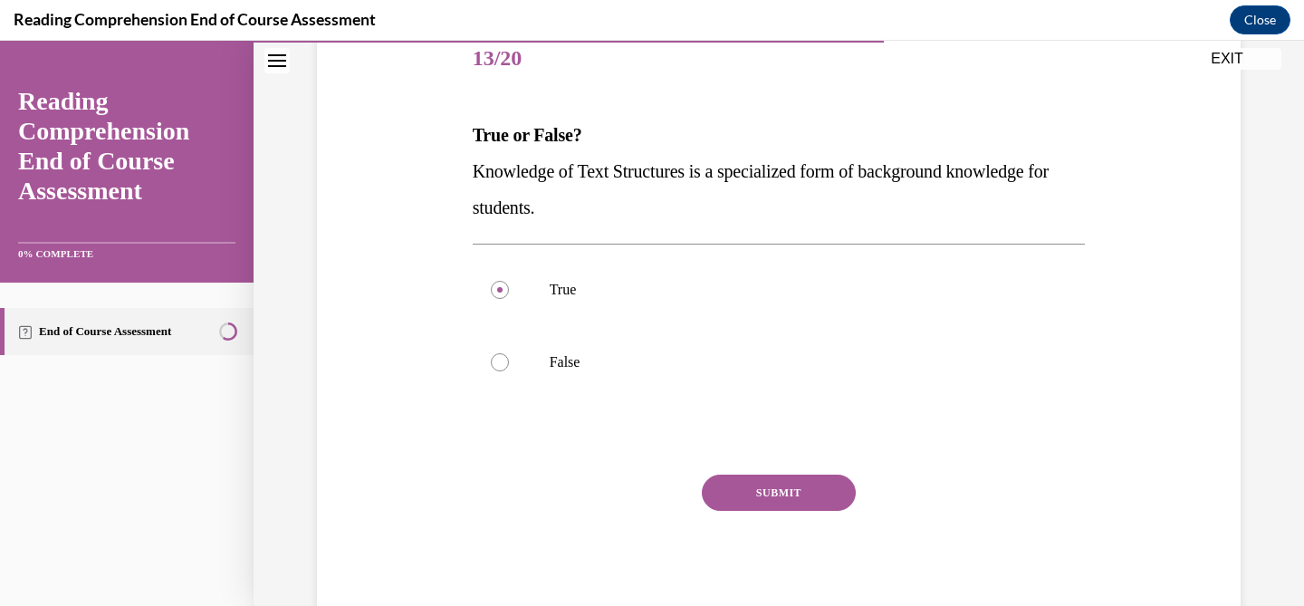
click at [797, 515] on div "SUBMIT" at bounding box center [779, 519] width 613 height 91
click at [789, 497] on button "SUBMIT" at bounding box center [779, 492] width 154 height 36
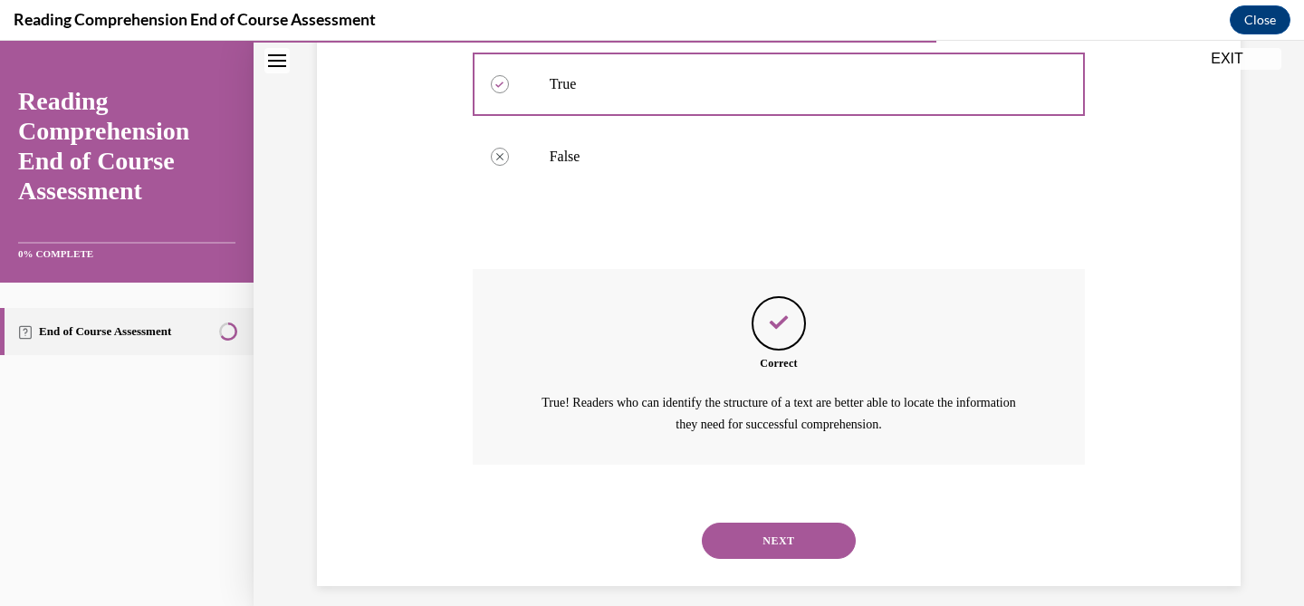
scroll to position [449, 0]
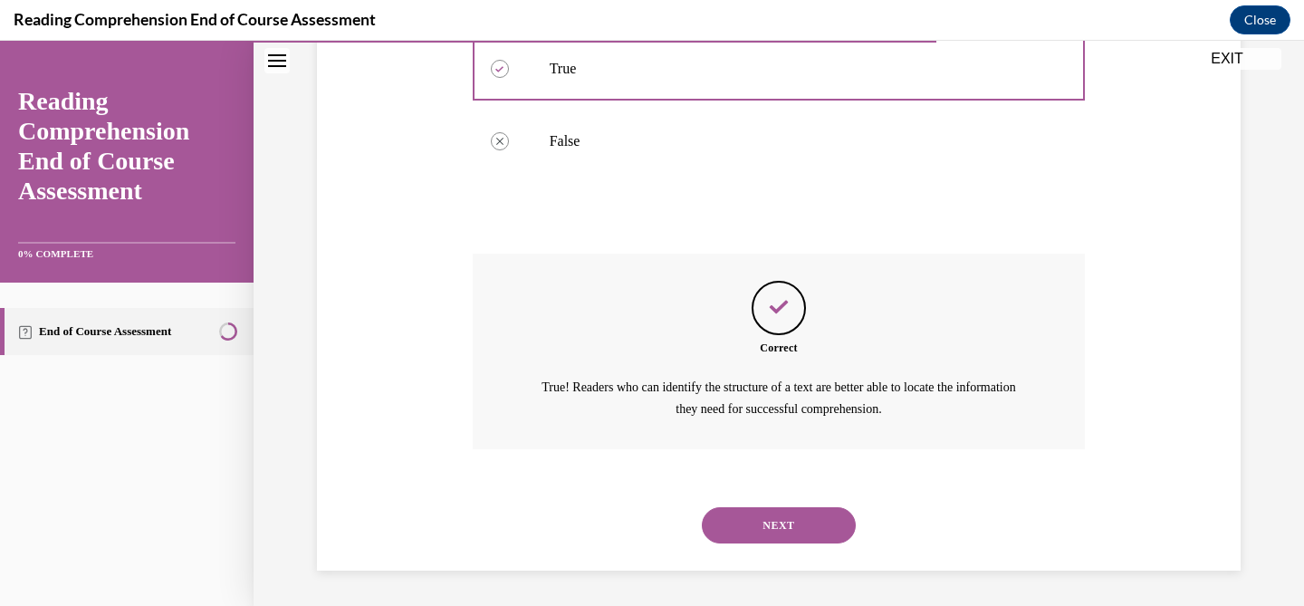
click at [779, 523] on button "NEXT" at bounding box center [779, 525] width 154 height 36
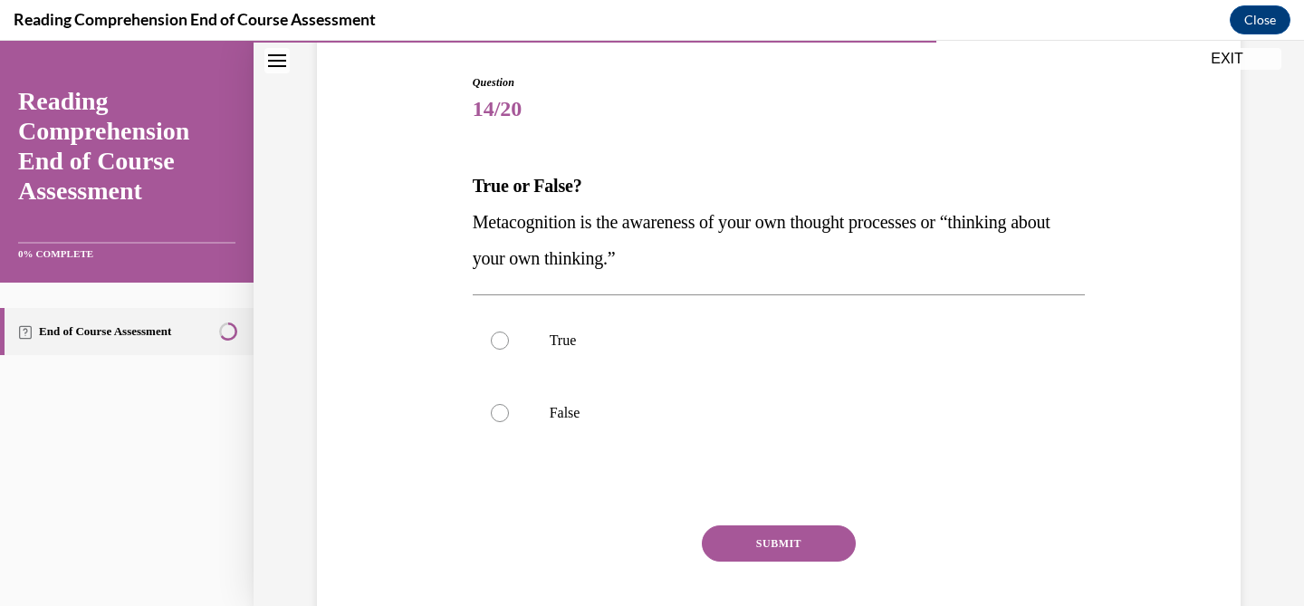
scroll to position [181, 0]
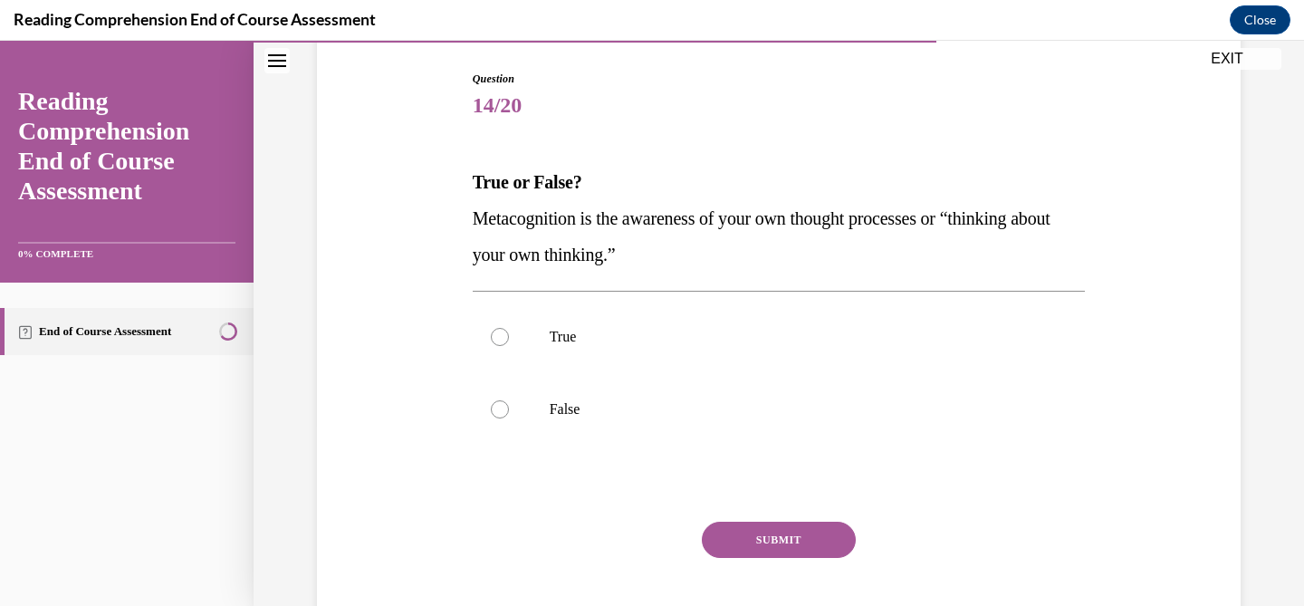
click at [561, 298] on div "True False" at bounding box center [779, 373] width 613 height 164
click at [560, 350] on label "True" at bounding box center [779, 337] width 613 height 72
click at [509, 346] on input "True" at bounding box center [500, 337] width 18 height 18
radio input "true"
click at [747, 521] on div "Question 14/20 True or False? Metacognition is the awareness of your own though…" at bounding box center [779, 370] width 613 height 599
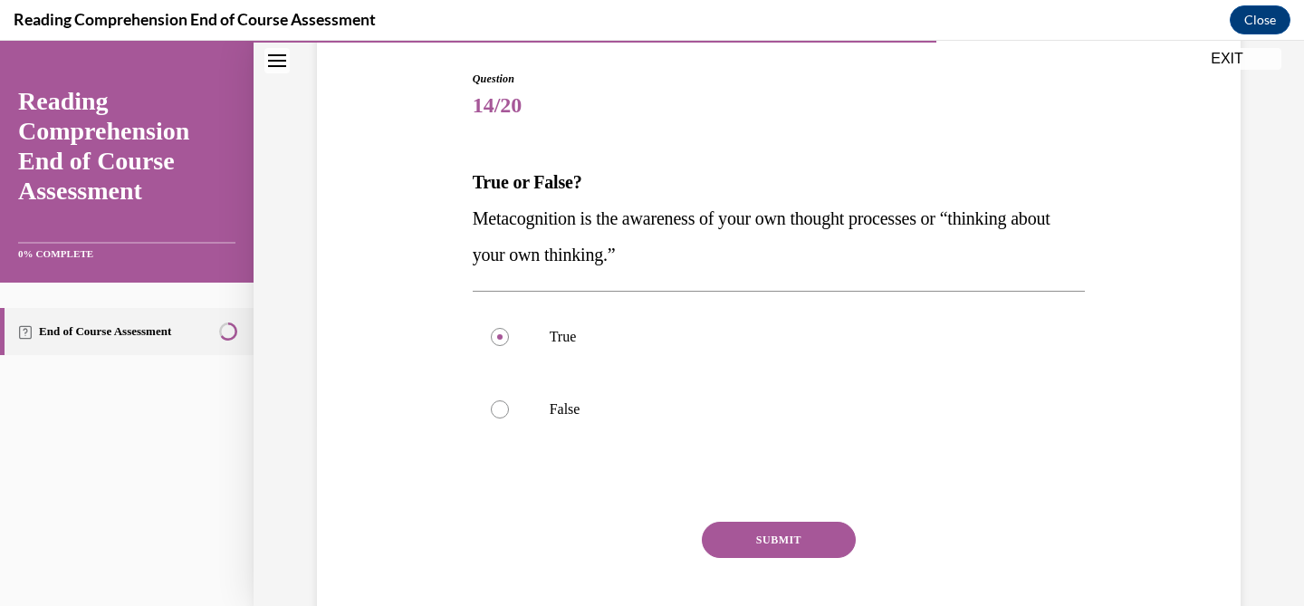
click at [741, 536] on button "SUBMIT" at bounding box center [779, 539] width 154 height 36
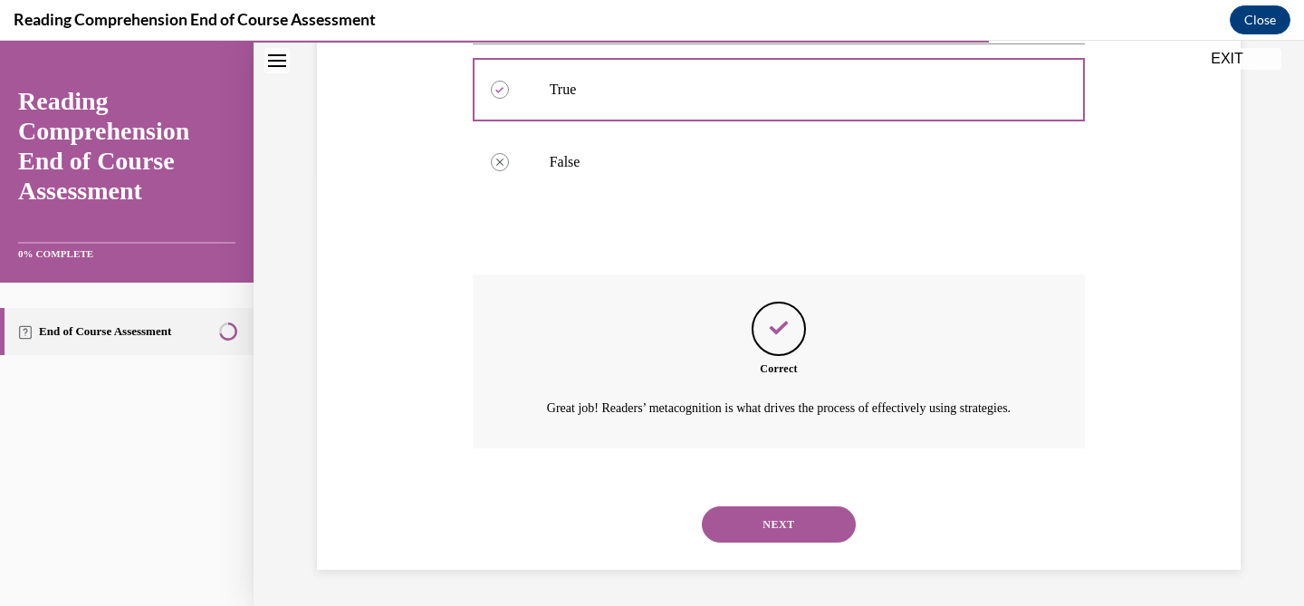
scroll to position [449, 0]
click at [803, 525] on button "NEXT" at bounding box center [779, 524] width 154 height 36
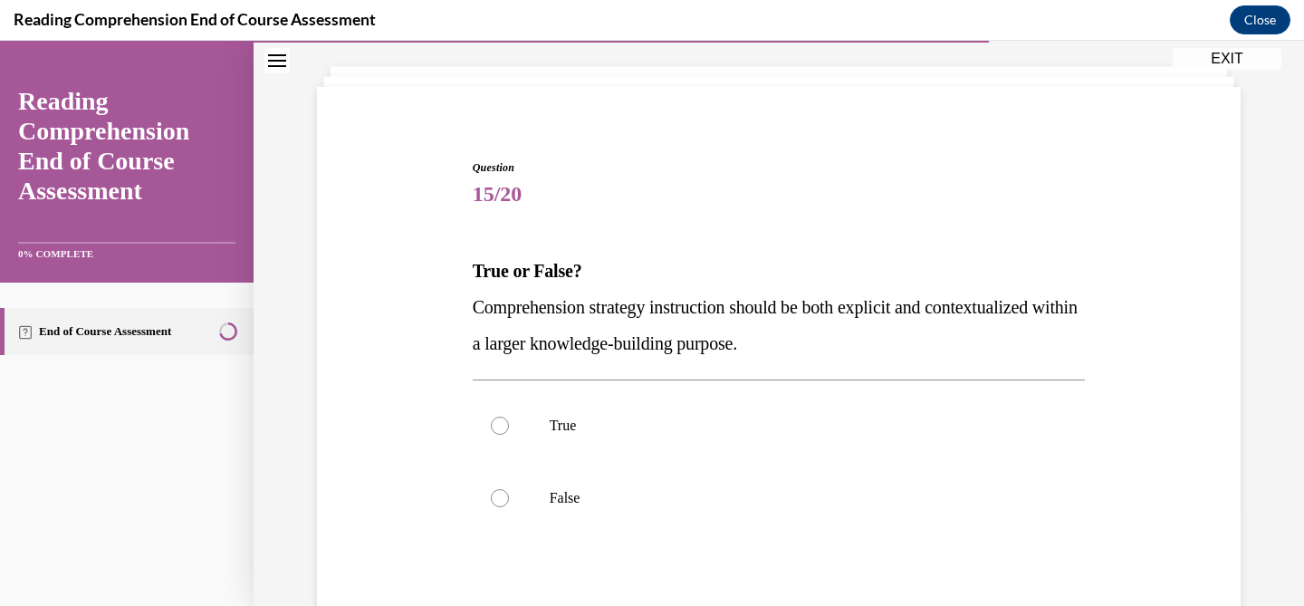
scroll to position [101, 0]
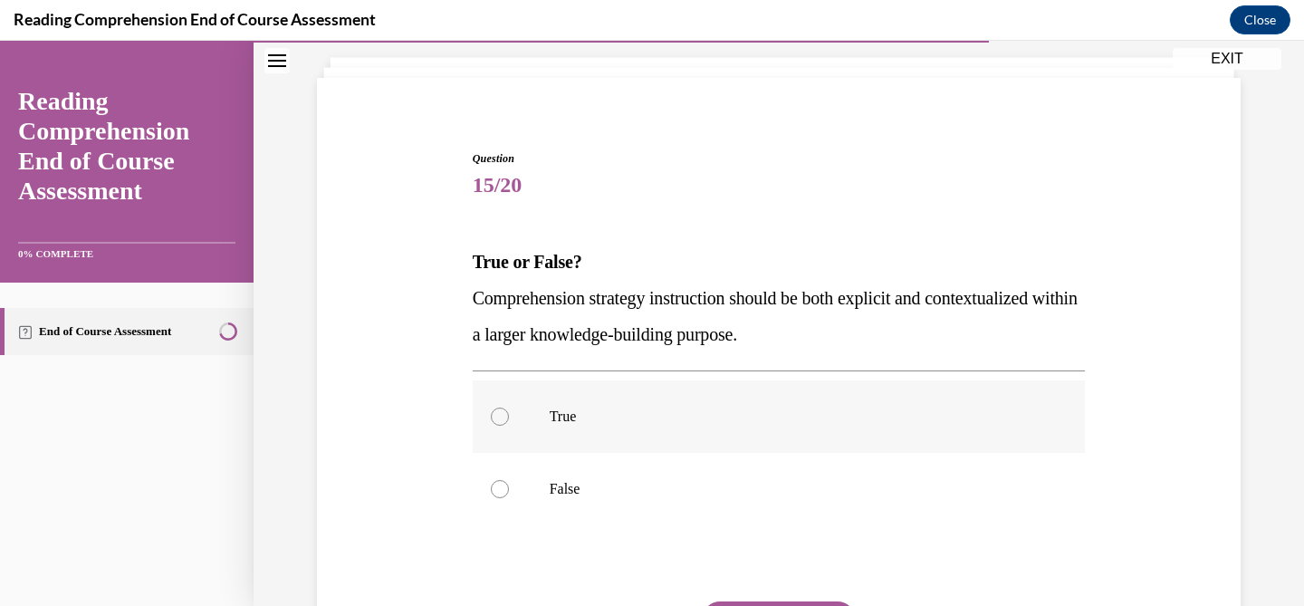
click at [539, 421] on label "True" at bounding box center [779, 416] width 613 height 72
click at [509, 421] on input "True" at bounding box center [500, 416] width 18 height 18
radio input "true"
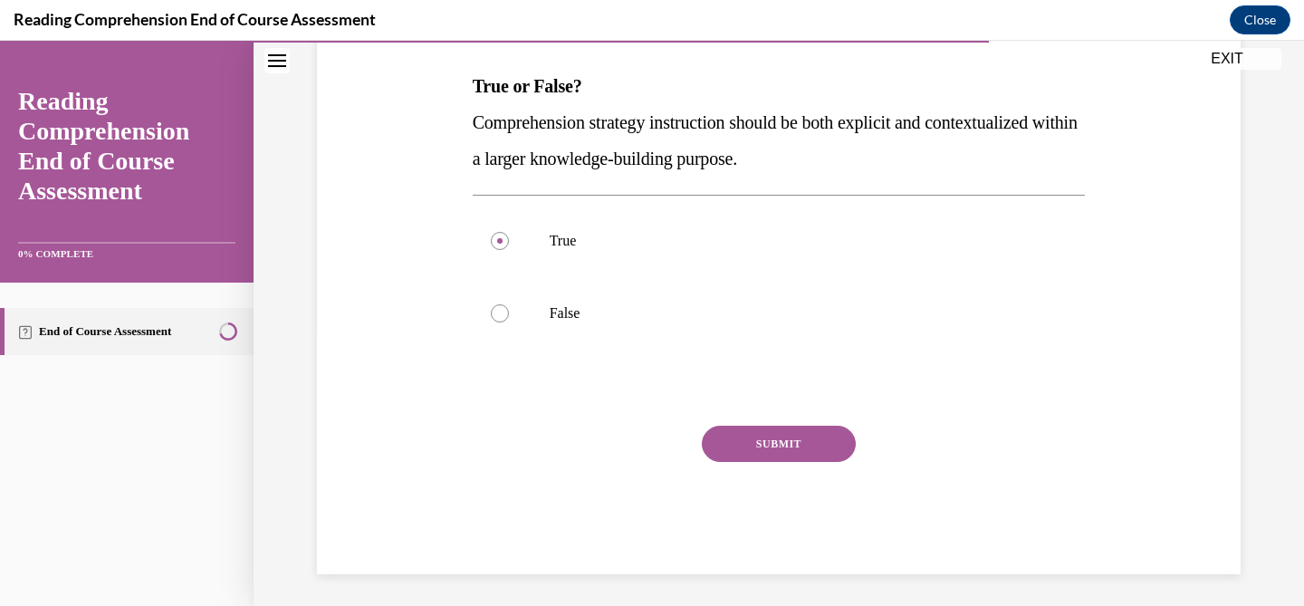
click at [768, 466] on div "SUBMIT" at bounding box center [779, 471] width 613 height 91
click at [774, 453] on button "SUBMIT" at bounding box center [779, 444] width 154 height 36
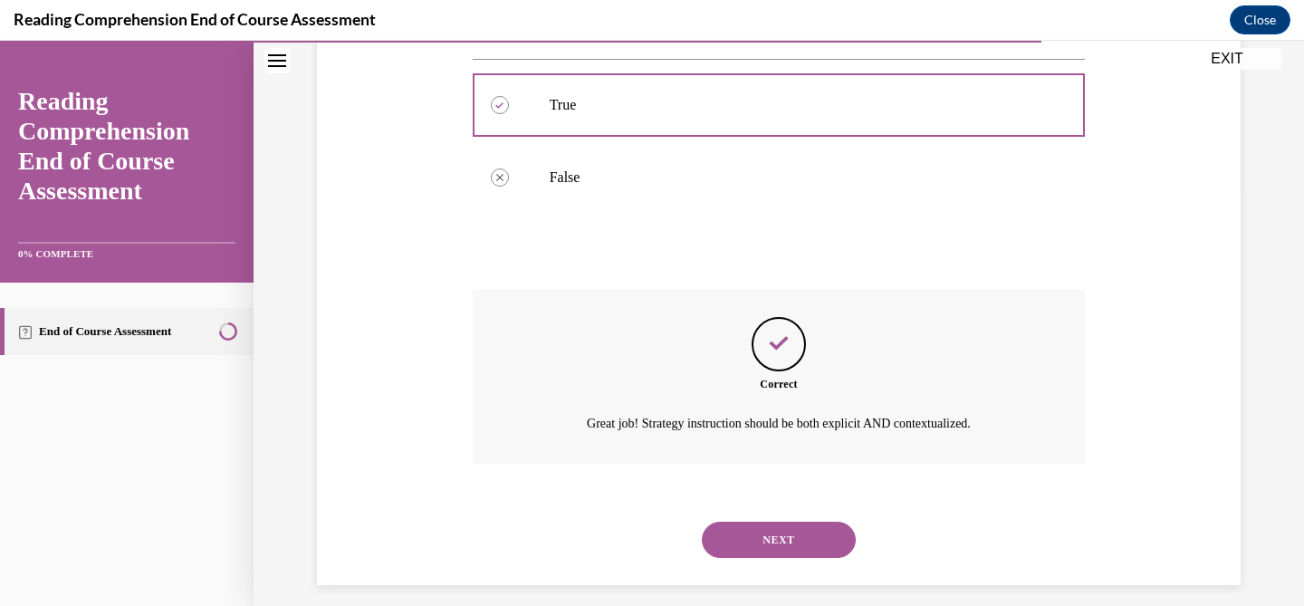
scroll to position [428, 0]
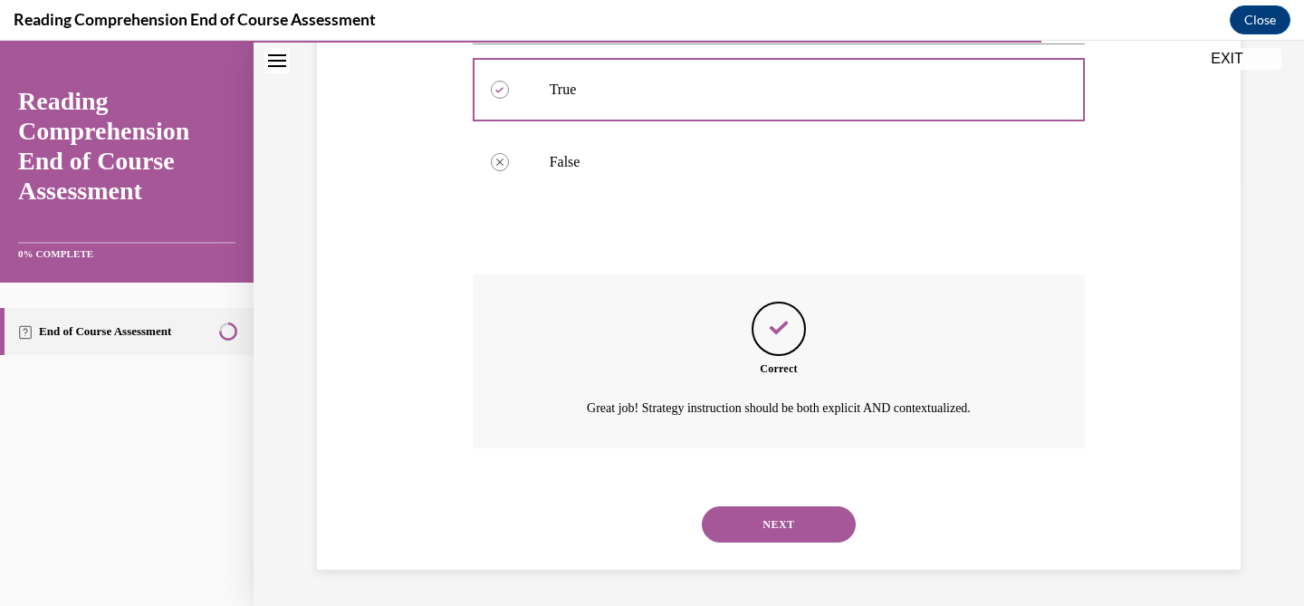
click at [768, 510] on div "NEXT" at bounding box center [779, 524] width 613 height 72
click at [767, 512] on button "NEXT" at bounding box center [779, 524] width 154 height 36
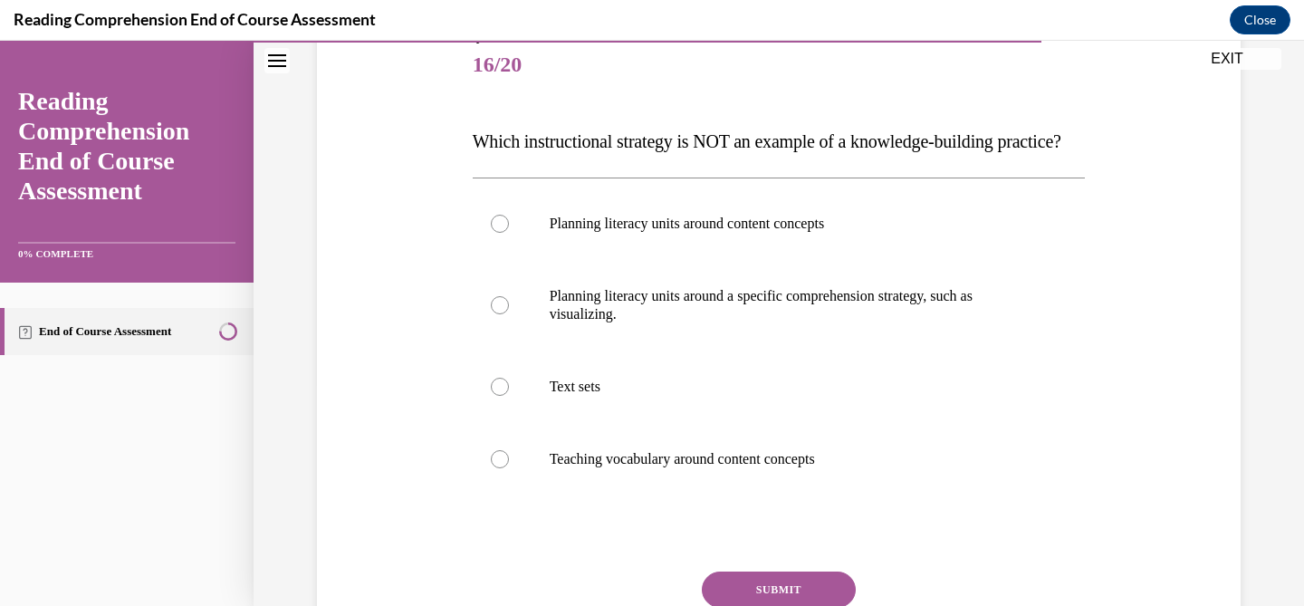
scroll to position [223, 0]
click at [592, 232] on p "Planning literacy units around content concepts" at bounding box center [795, 223] width 491 height 18
click at [509, 232] on input "Planning literacy units around content concepts" at bounding box center [500, 223] width 18 height 18
radio input "true"
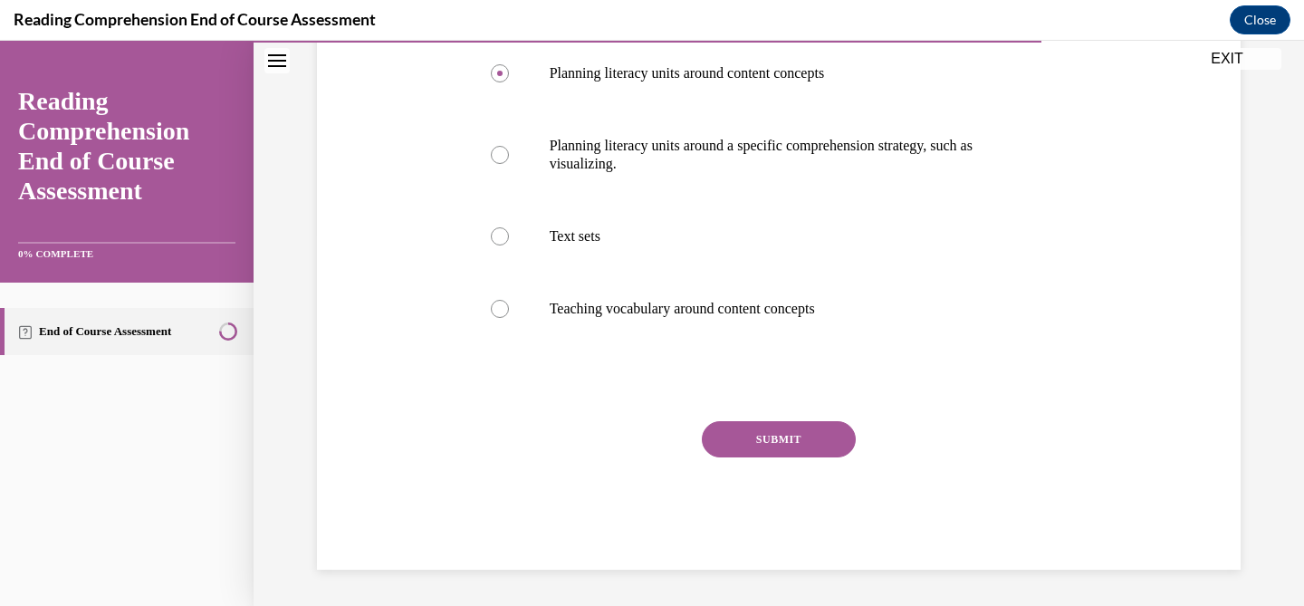
click at [770, 446] on button "SUBMIT" at bounding box center [779, 439] width 154 height 36
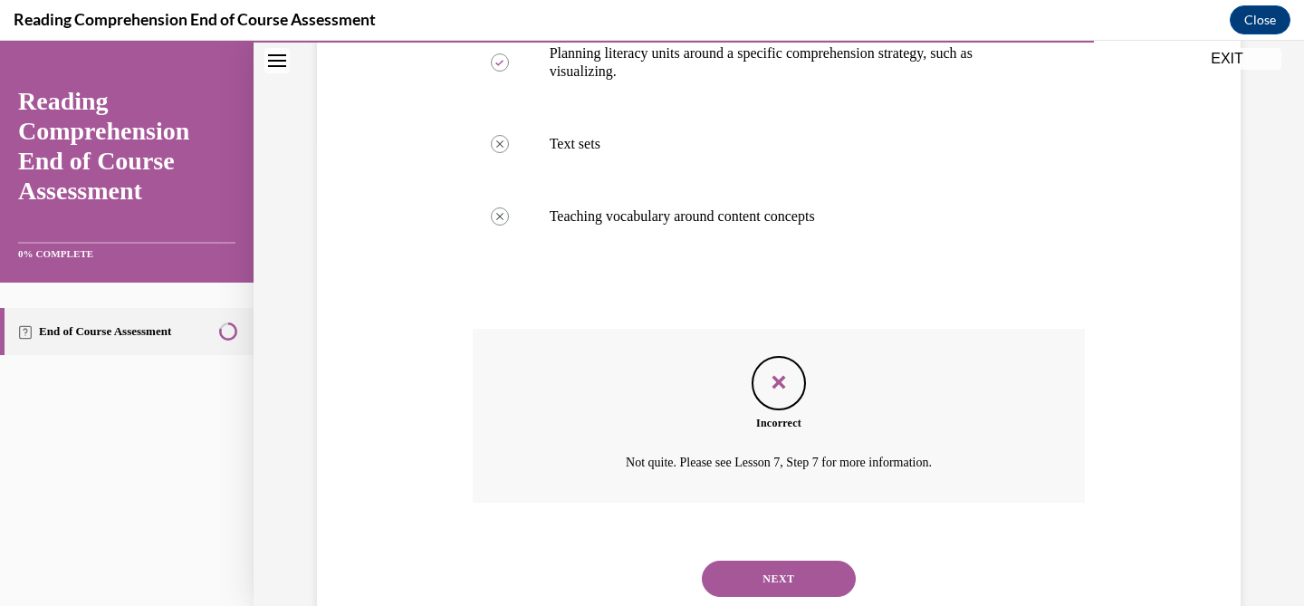
scroll to position [468, 0]
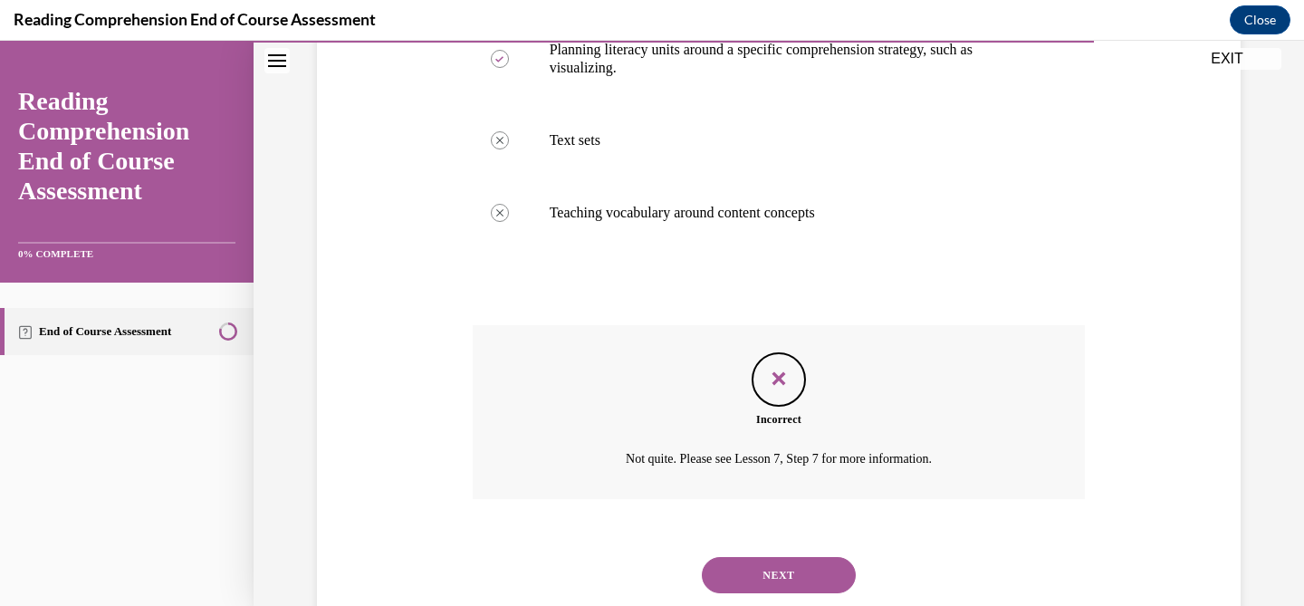
click at [766, 585] on div "NEXT" at bounding box center [779, 575] width 613 height 72
click at [765, 585] on div "NEXT" at bounding box center [779, 575] width 613 height 72
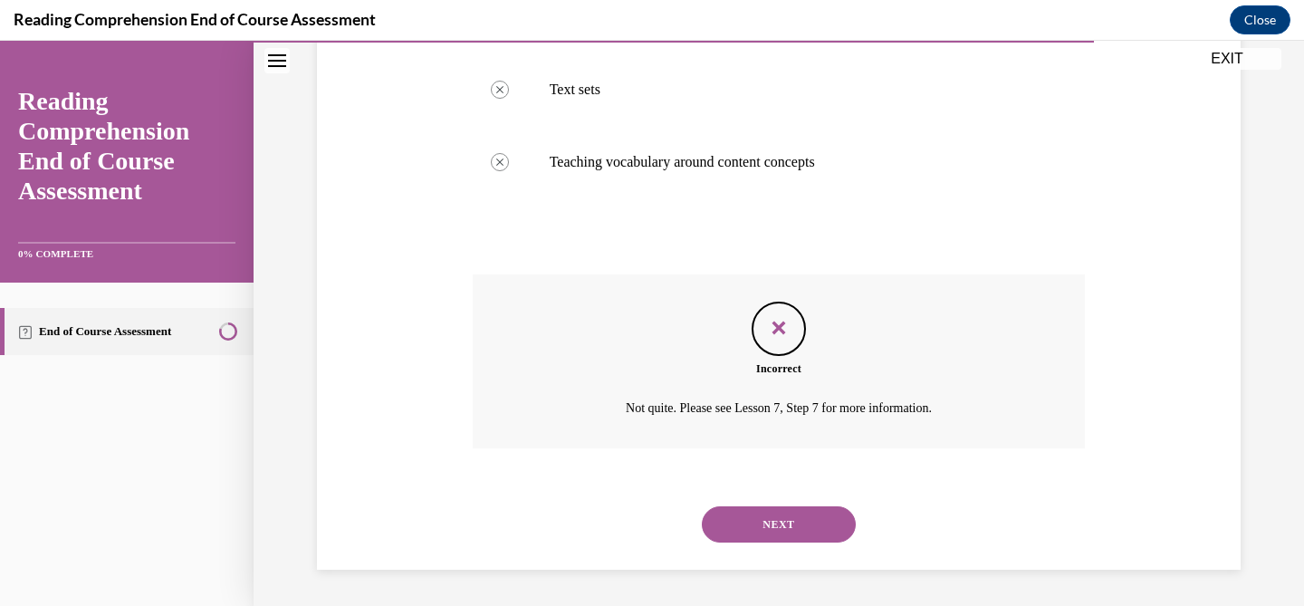
scroll to position [555, 0]
click at [762, 531] on button "NEXT" at bounding box center [779, 524] width 154 height 36
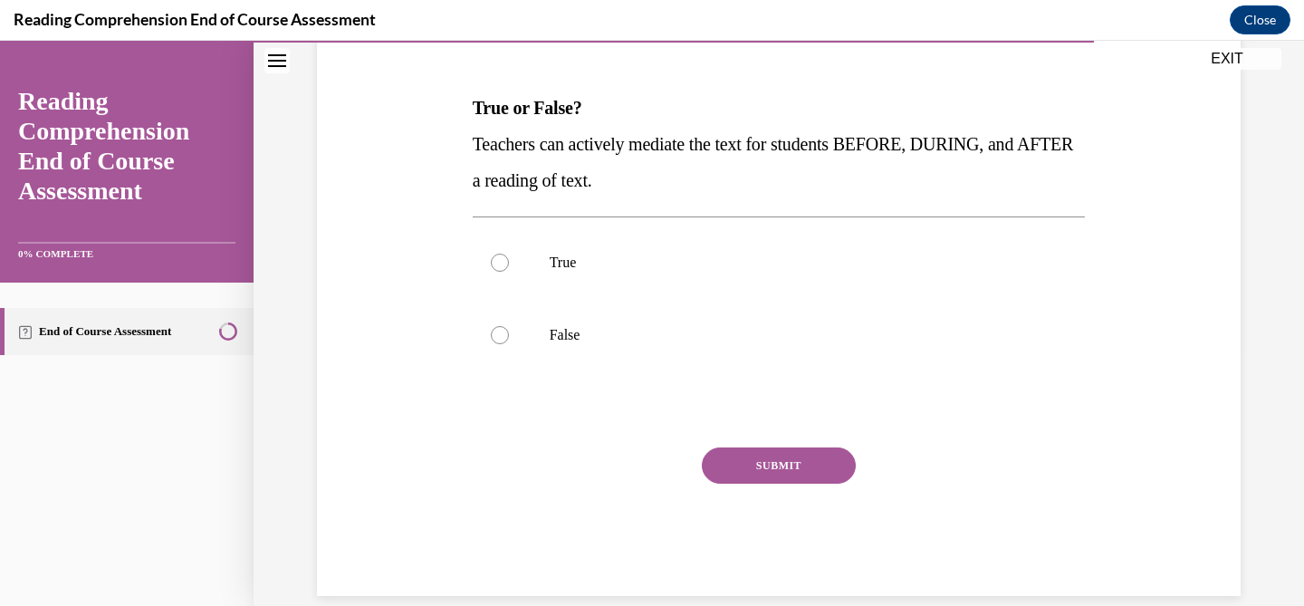
scroll to position [261, 0]
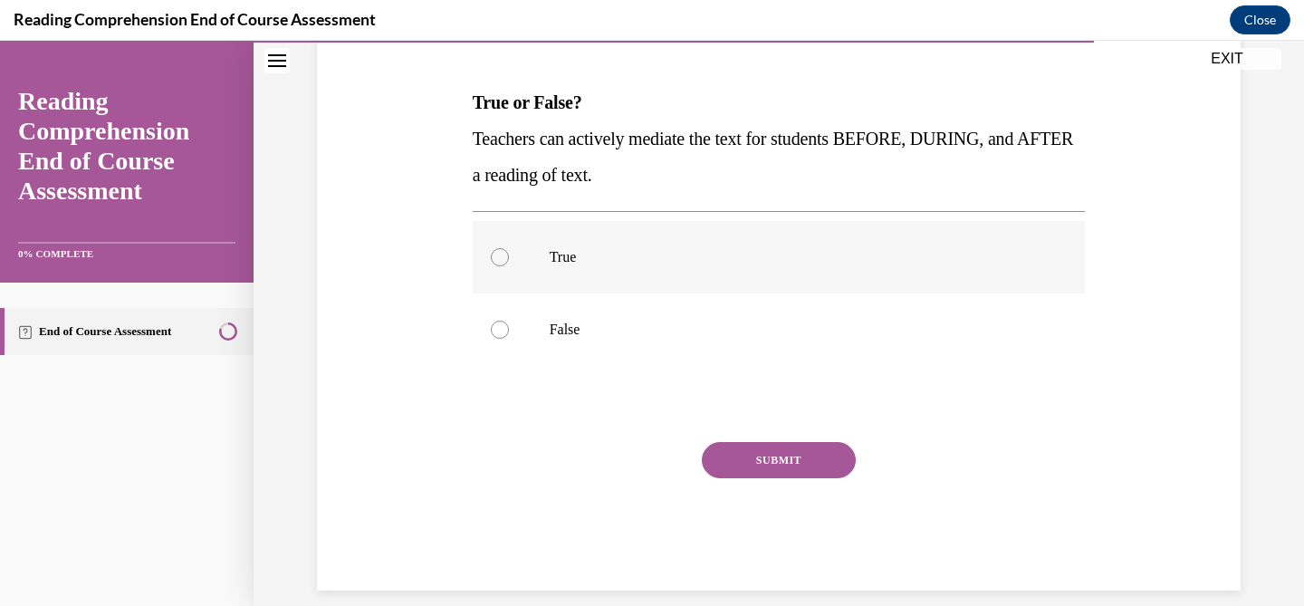
click at [519, 286] on label "True" at bounding box center [779, 257] width 613 height 72
click at [509, 266] on input "True" at bounding box center [500, 257] width 18 height 18
radio input "true"
click at [804, 432] on div "Question 17/20 True or False? Teachers can actively mediate the text for studen…" at bounding box center [779, 290] width 613 height 599
click at [803, 443] on button "SUBMIT" at bounding box center [779, 460] width 154 height 36
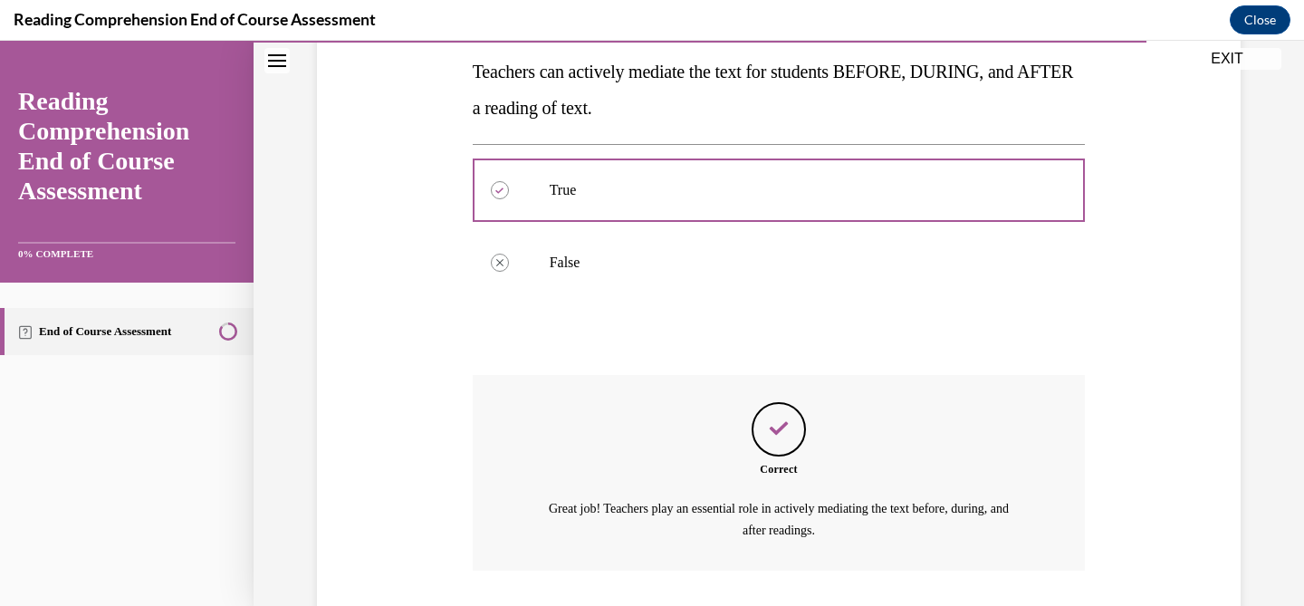
scroll to position [449, 0]
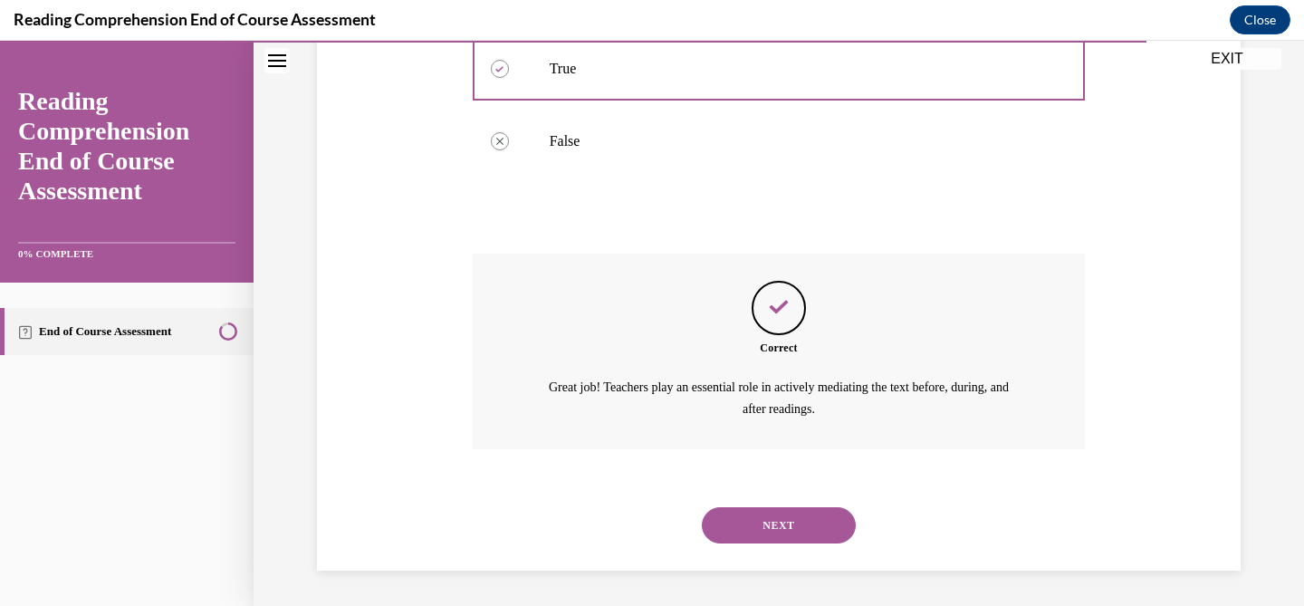
click at [776, 521] on div "NEXT" at bounding box center [779, 525] width 613 height 72
click at [776, 521] on button "NEXT" at bounding box center [779, 525] width 154 height 36
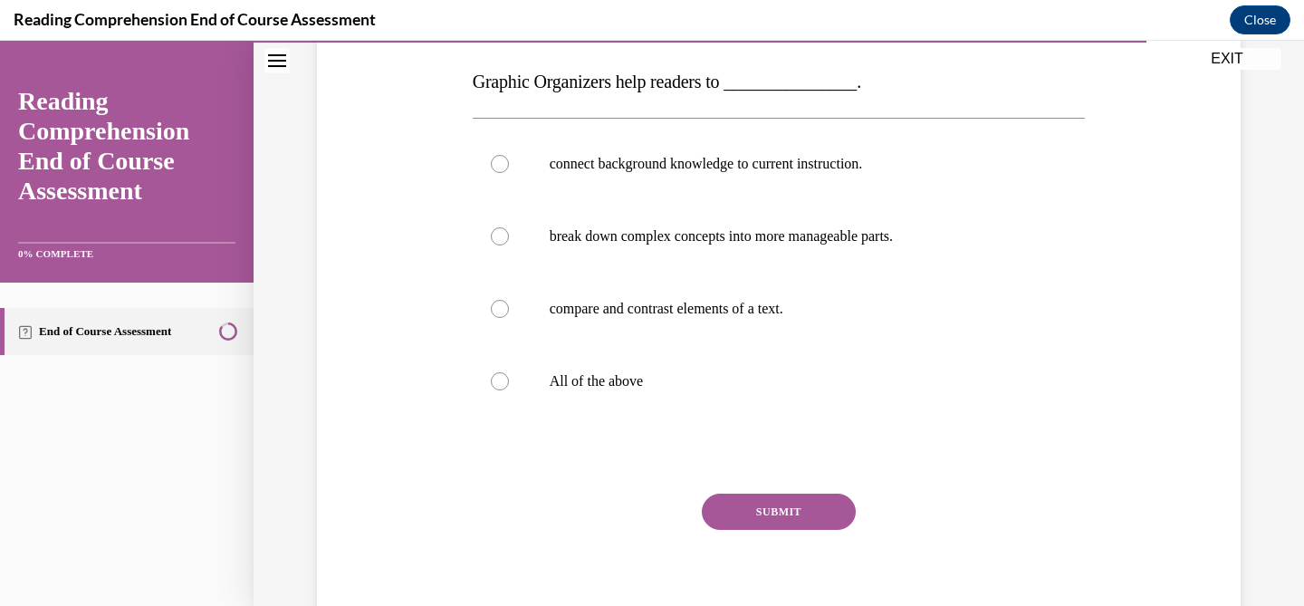
scroll to position [284, 0]
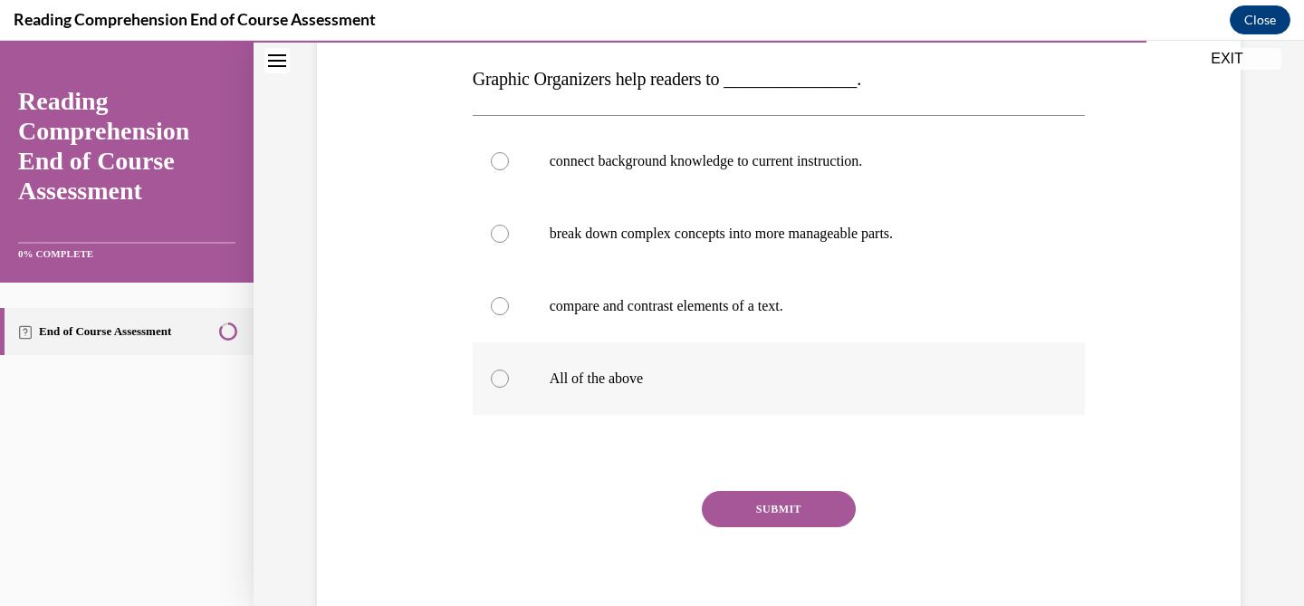
click at [607, 396] on label "All of the above" at bounding box center [779, 378] width 613 height 72
click at [509, 387] on input "All of the above" at bounding box center [500, 378] width 18 height 18
radio input "true"
click at [772, 517] on button "SUBMIT" at bounding box center [779, 509] width 154 height 36
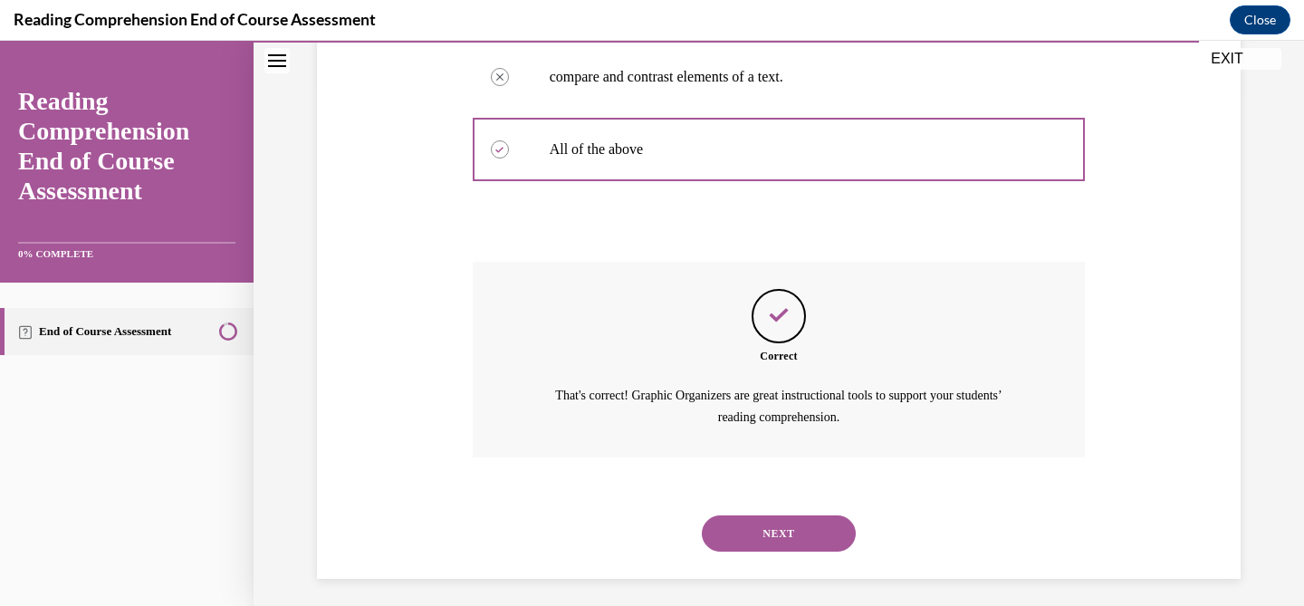
scroll to position [521, 0]
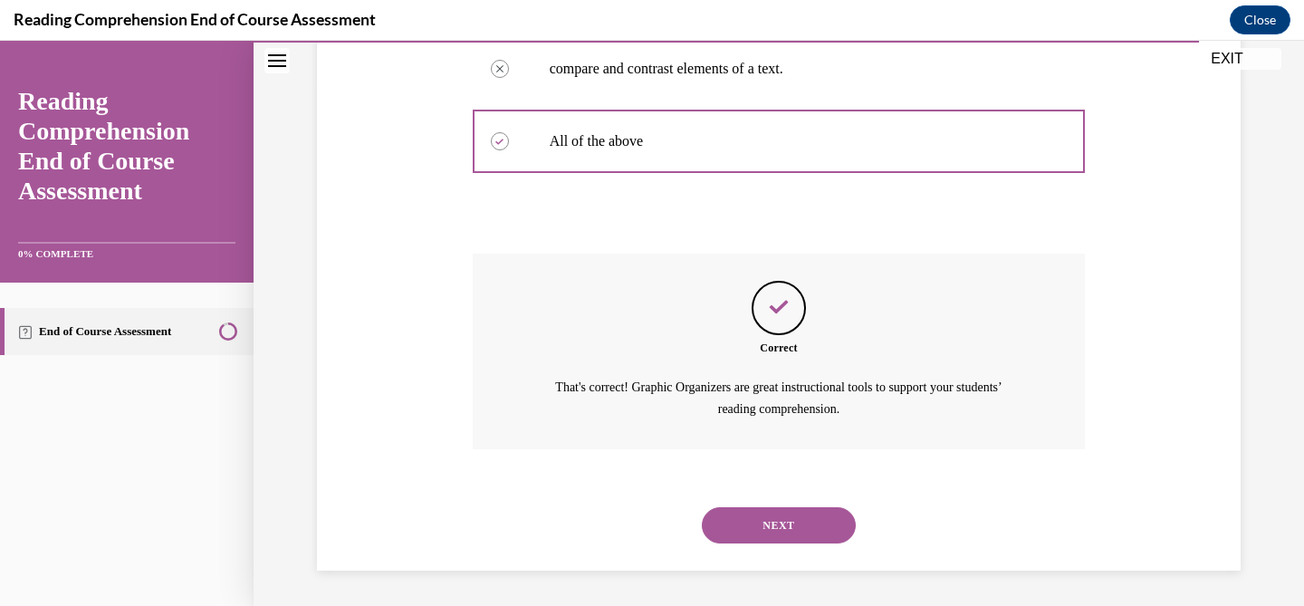
click at [789, 509] on div "NEXT" at bounding box center [779, 525] width 613 height 72
click at [788, 516] on button "NEXT" at bounding box center [779, 525] width 154 height 36
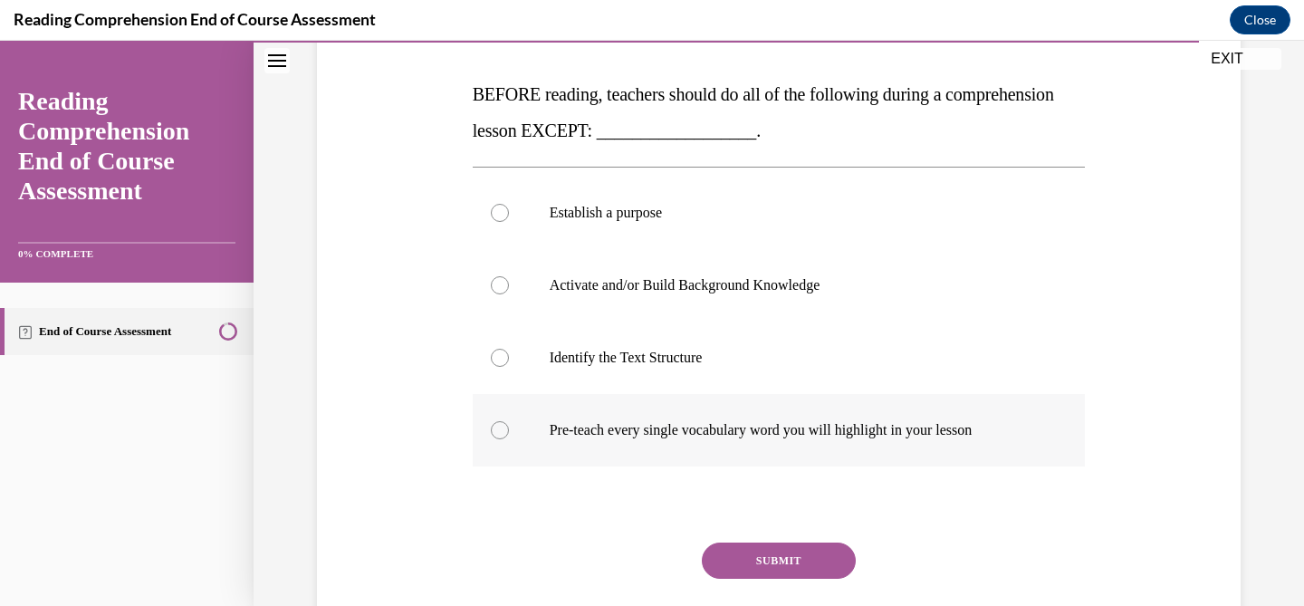
scroll to position [273, 0]
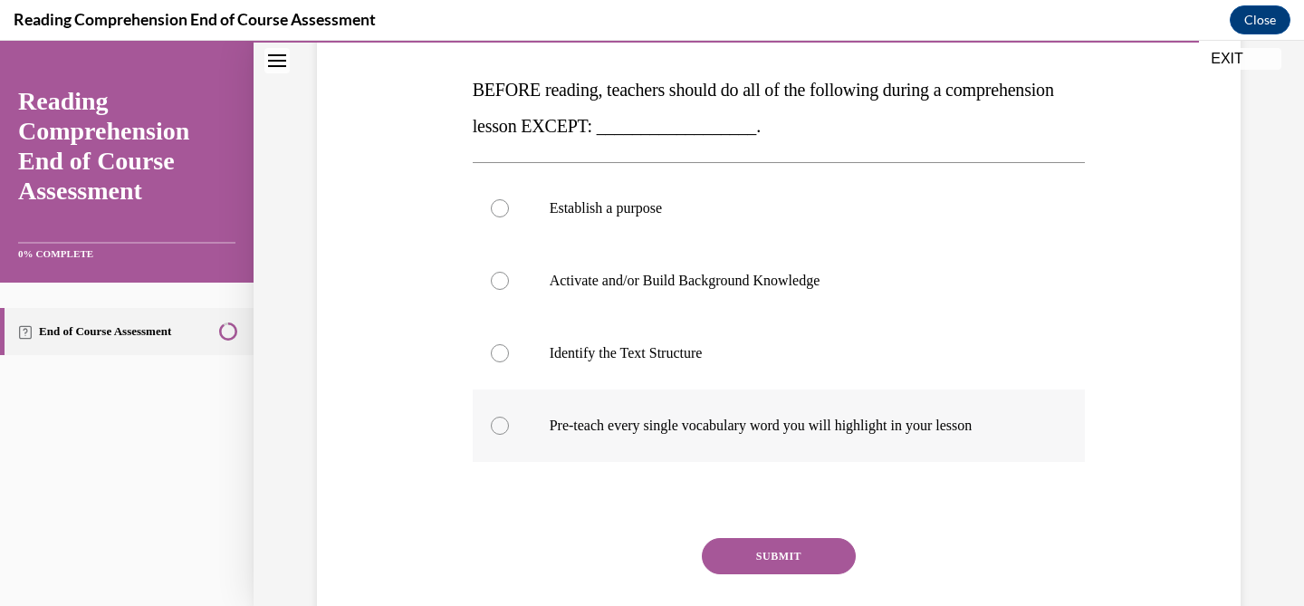
click at [705, 420] on p "Pre-teach every single vocabulary word you will highlight in your lesson" at bounding box center [795, 425] width 491 height 18
click at [509, 420] on input "Pre-teach every single vocabulary word you will highlight in your lesson" at bounding box center [500, 425] width 18 height 18
radio input "true"
click at [782, 546] on button "SUBMIT" at bounding box center [779, 556] width 154 height 36
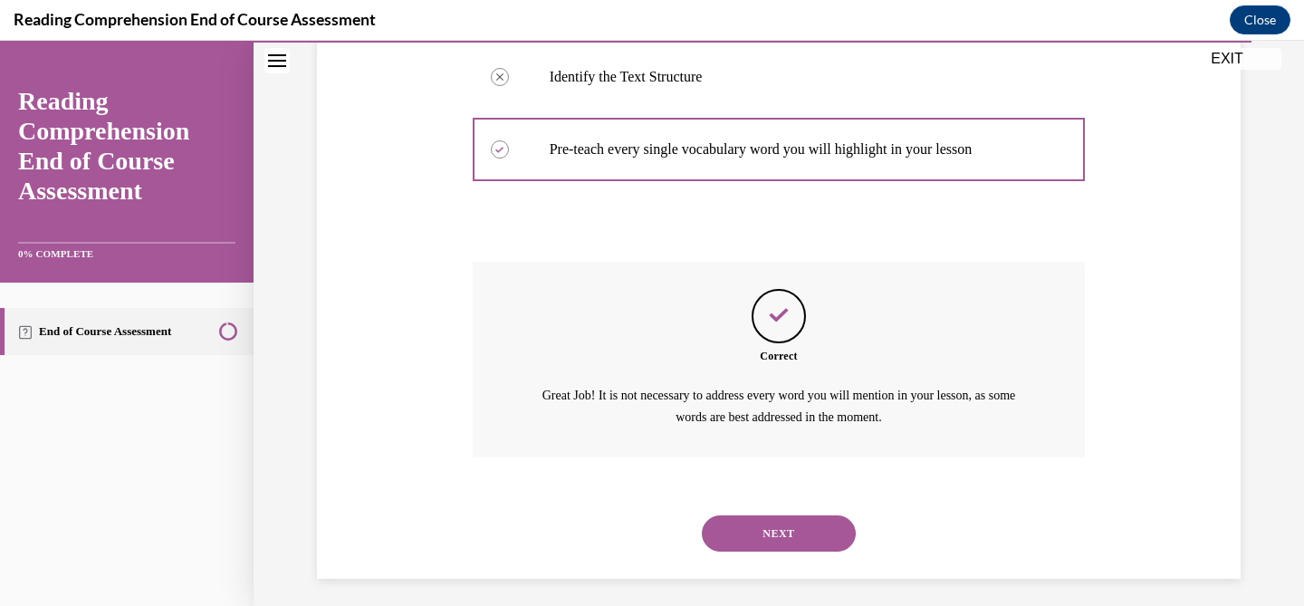
scroll to position [558, 0]
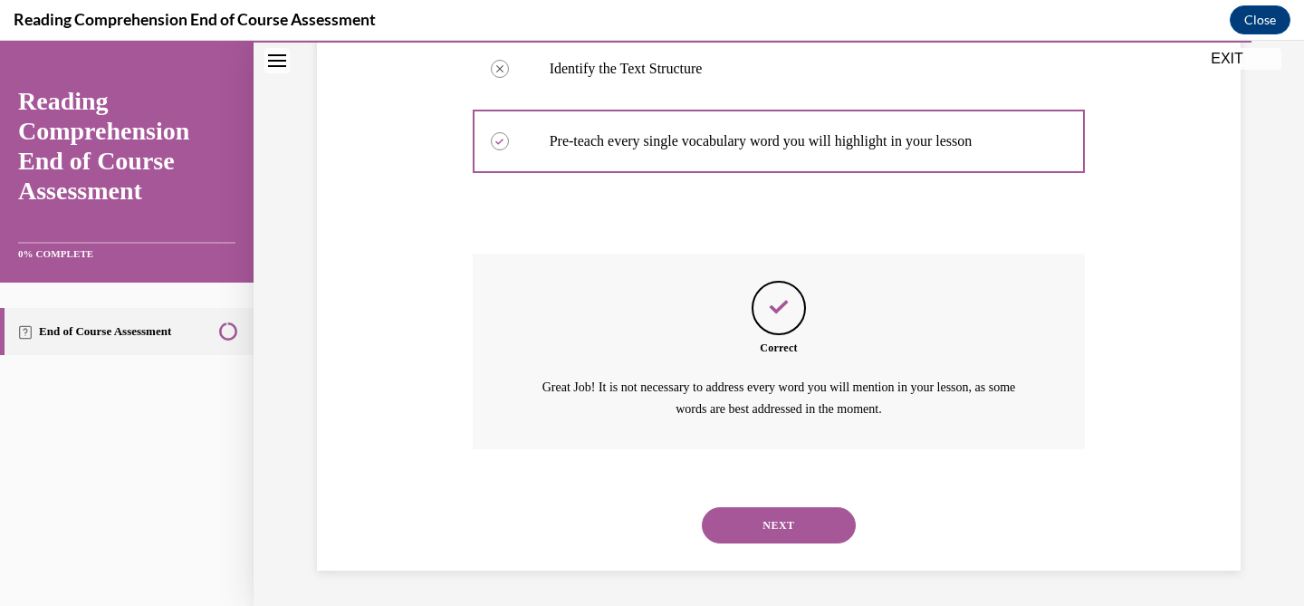
click at [773, 543] on button "NEXT" at bounding box center [779, 525] width 154 height 36
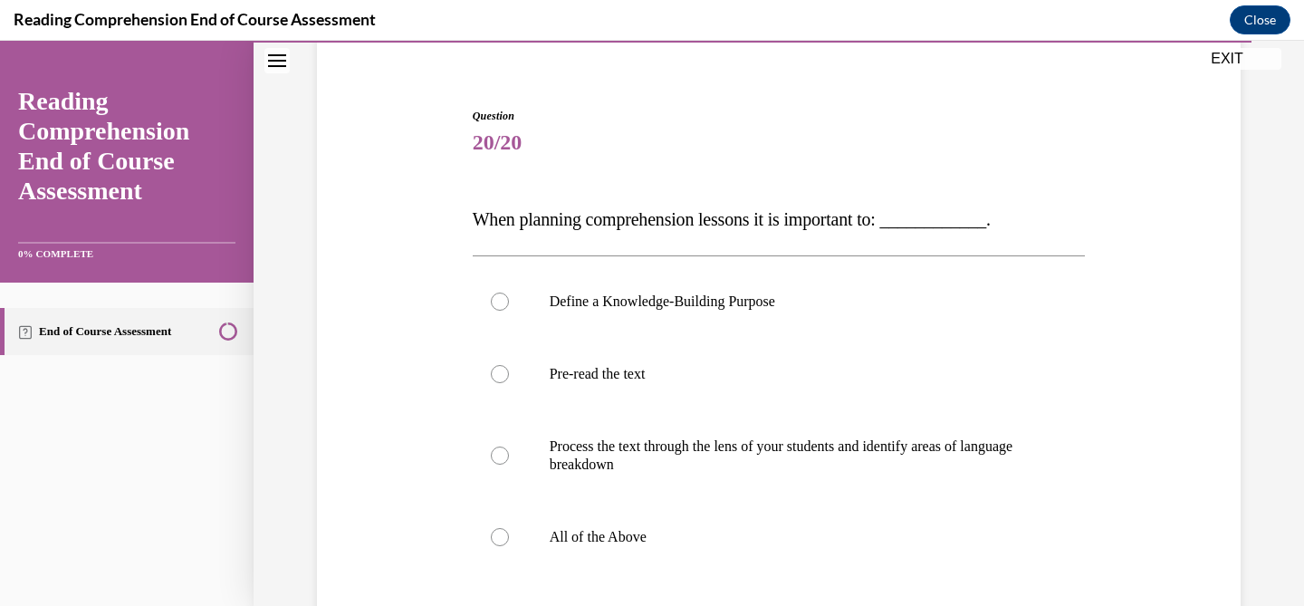
scroll to position [150, 0]
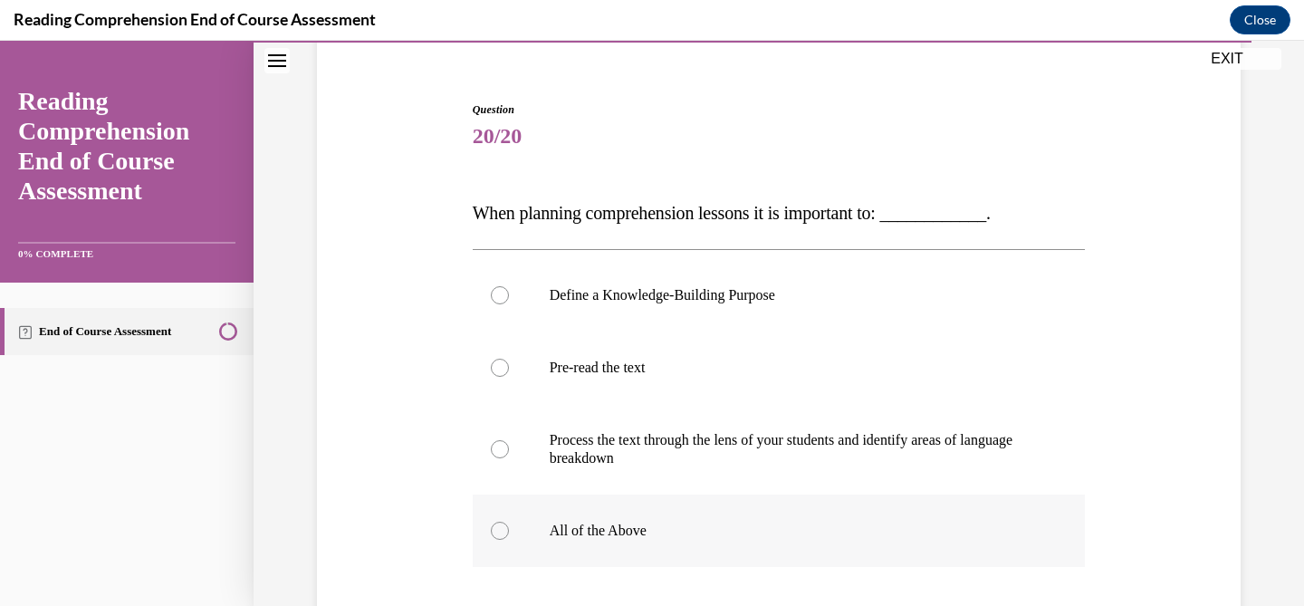
click at [630, 538] on p "All of the Above" at bounding box center [795, 530] width 491 height 18
click at [509, 538] on input "All of the Above" at bounding box center [500, 530] width 18 height 18
radio input "true"
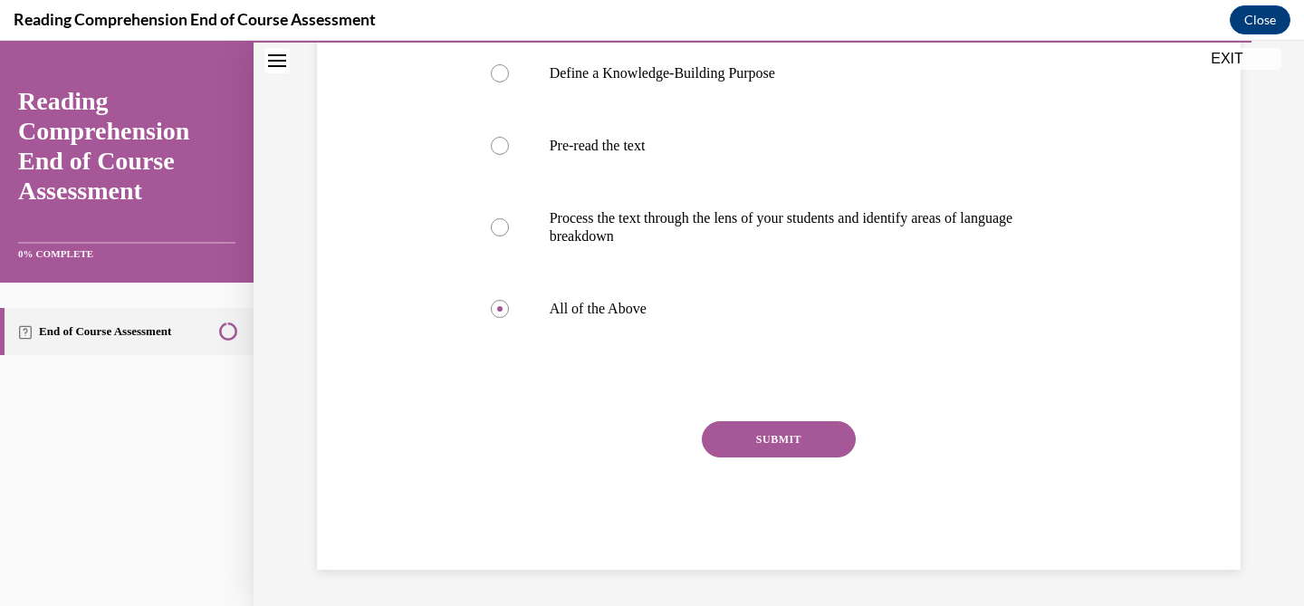
click at [789, 458] on div "SUBMIT" at bounding box center [779, 466] width 613 height 91
click at [784, 436] on button "SUBMIT" at bounding box center [779, 439] width 154 height 36
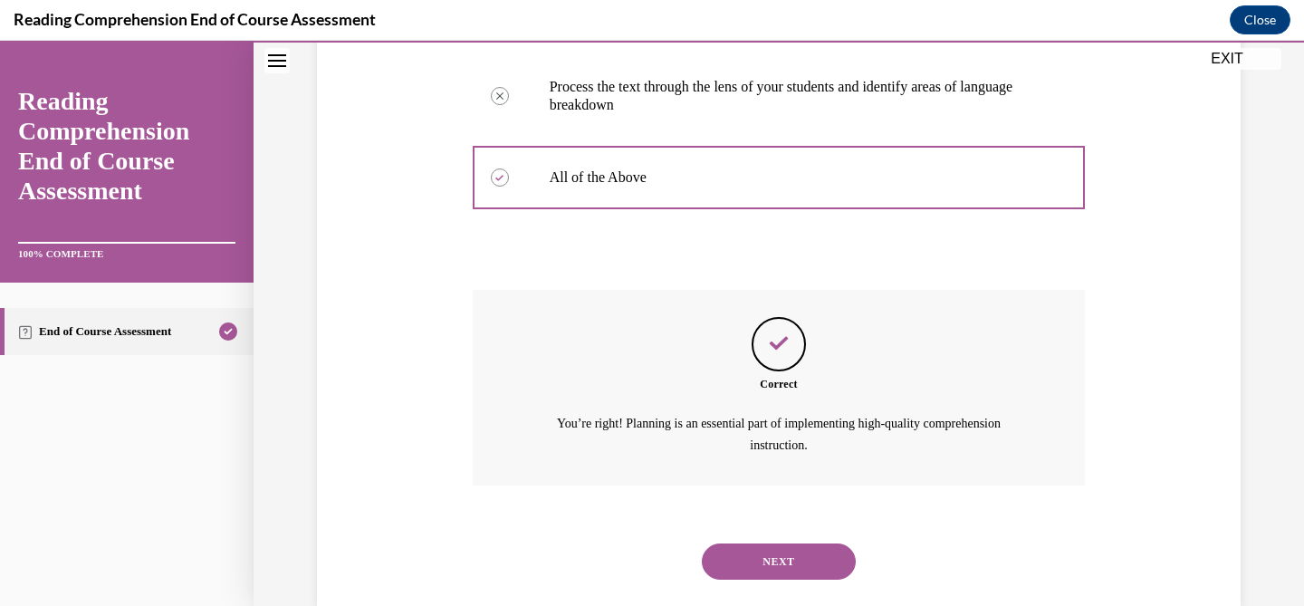
scroll to position [540, 0]
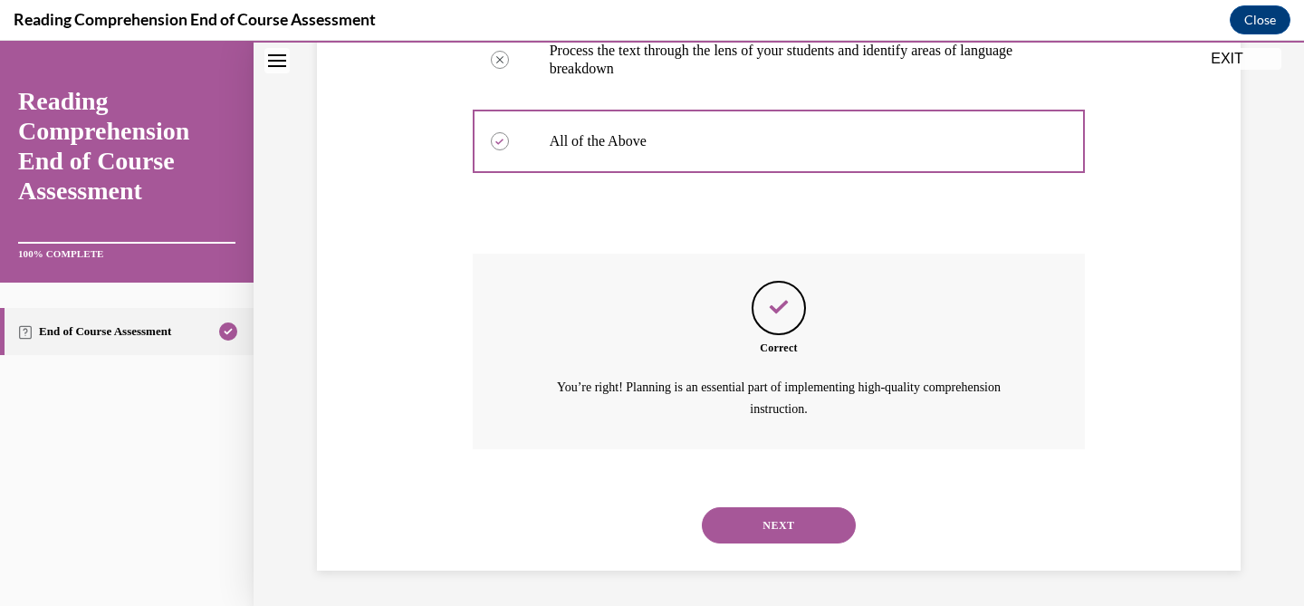
click at [807, 524] on button "NEXT" at bounding box center [779, 525] width 154 height 36
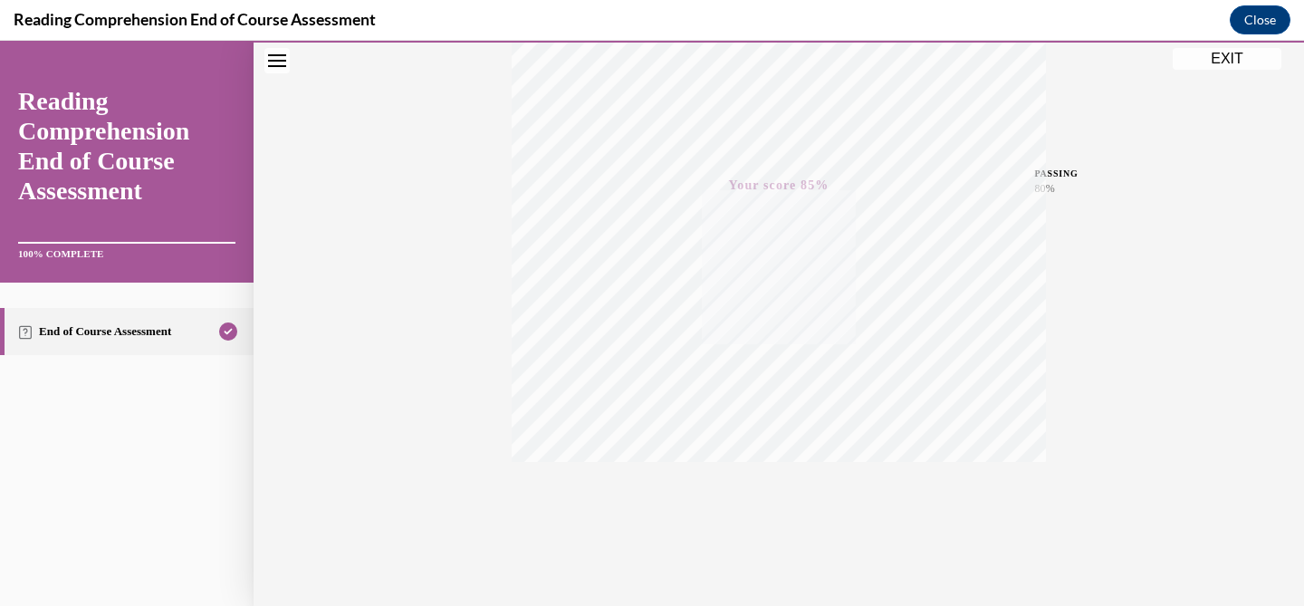
scroll to position [363, 0]
click at [1218, 61] on button "EXIT" at bounding box center [1226, 59] width 109 height 22
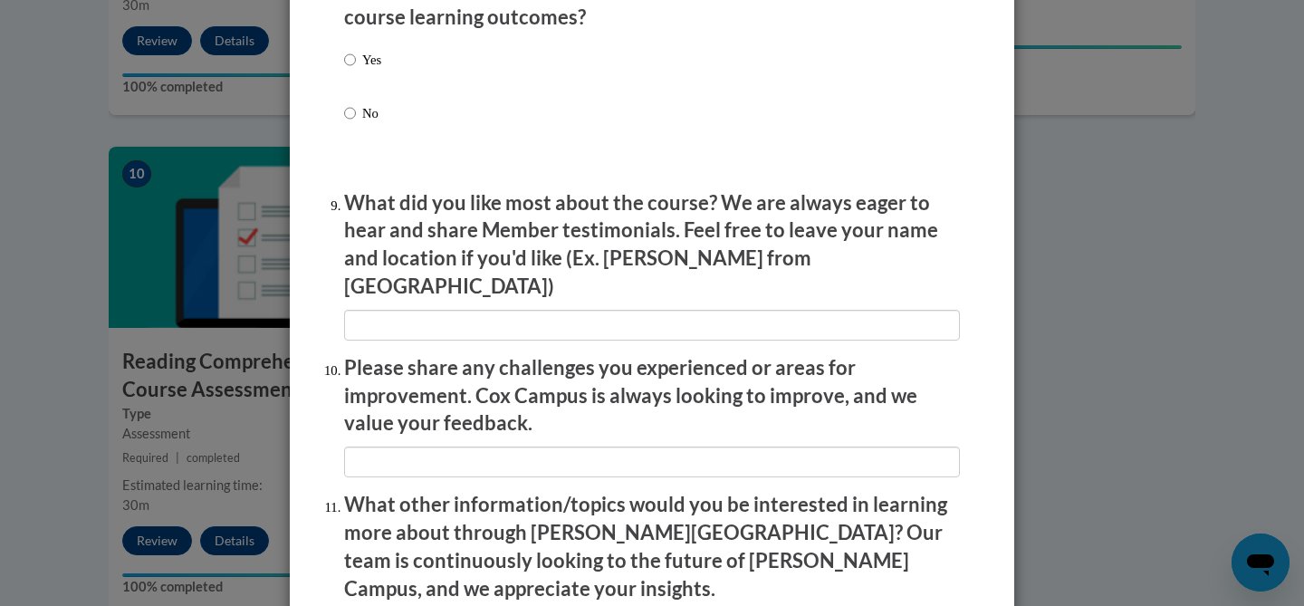
scroll to position [3161, 0]
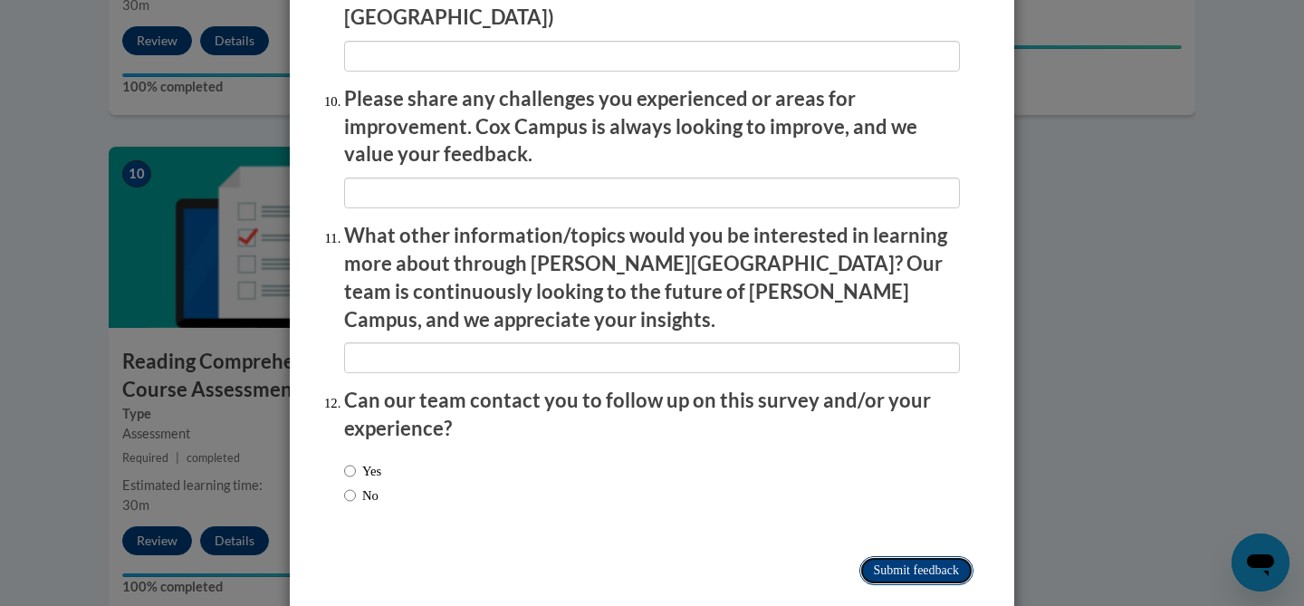
click at [877, 556] on input "Submit feedback" at bounding box center [916, 570] width 114 height 29
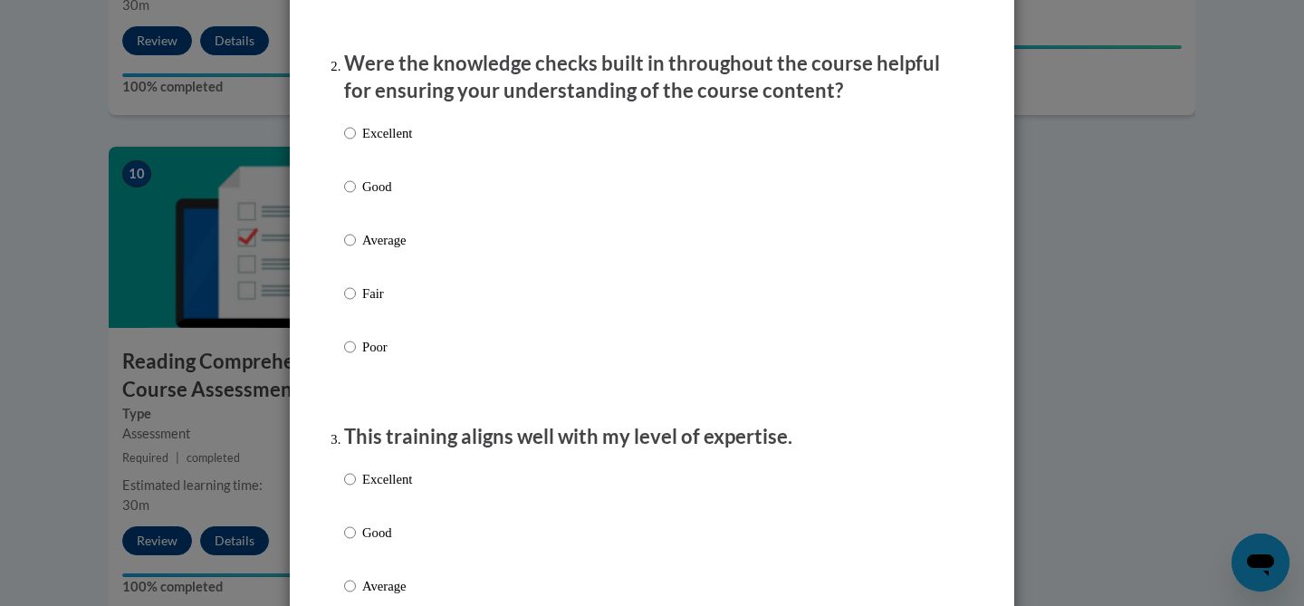
scroll to position [0, 0]
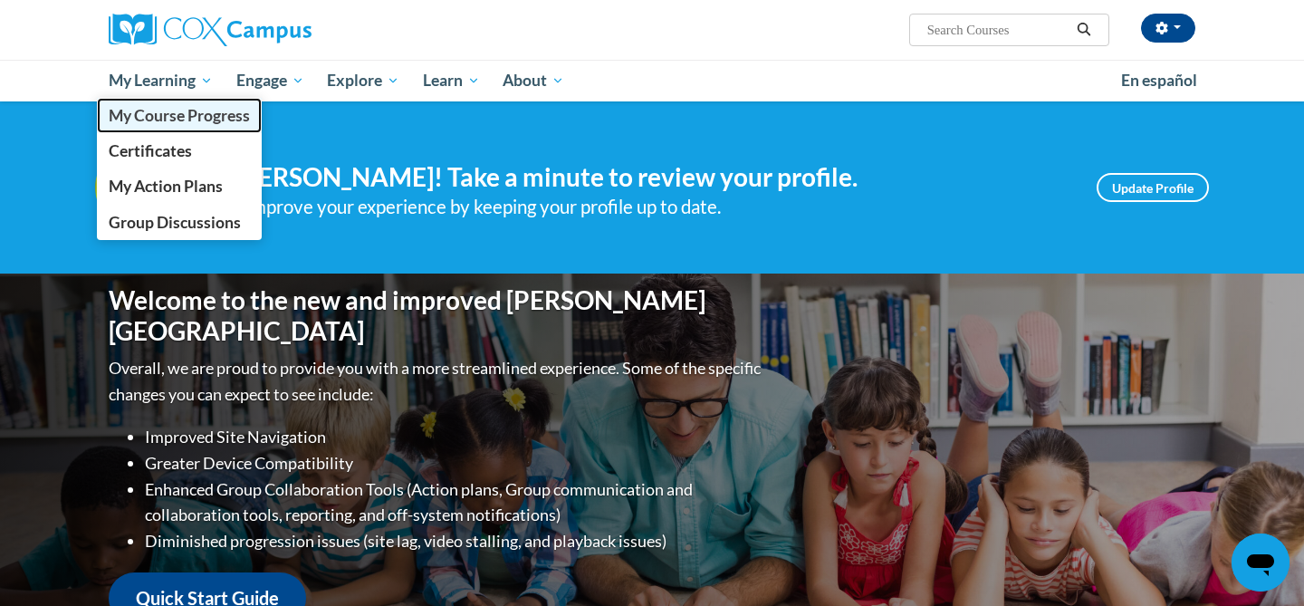
click at [175, 130] on link "My Course Progress" at bounding box center [179, 115] width 165 height 35
